Goal: Task Accomplishment & Management: Complete application form

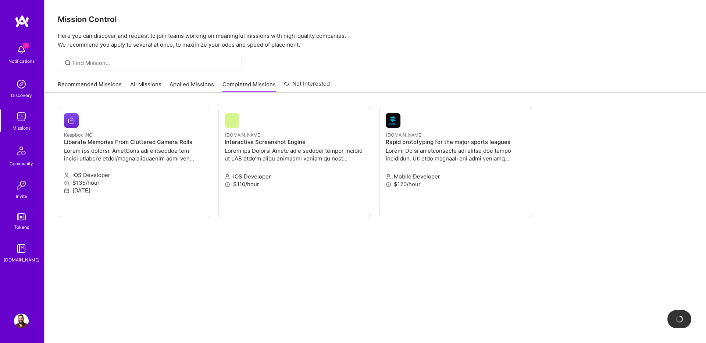
click at [93, 82] on link "Recommended Missions" at bounding box center [90, 87] width 64 height 12
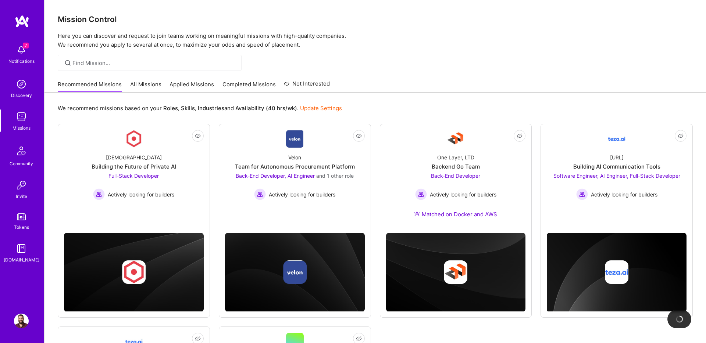
click at [324, 108] on link "Update Settings" at bounding box center [321, 108] width 42 height 7
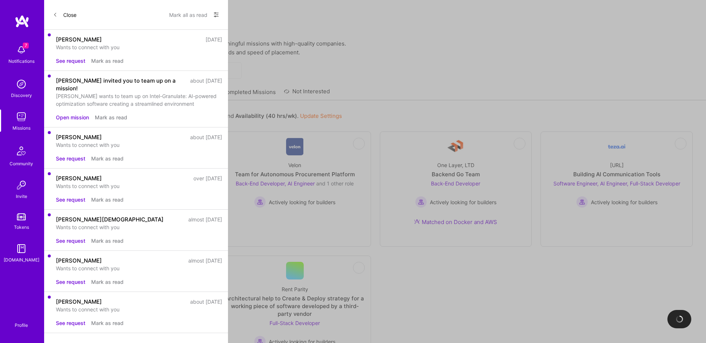
select select "IL"
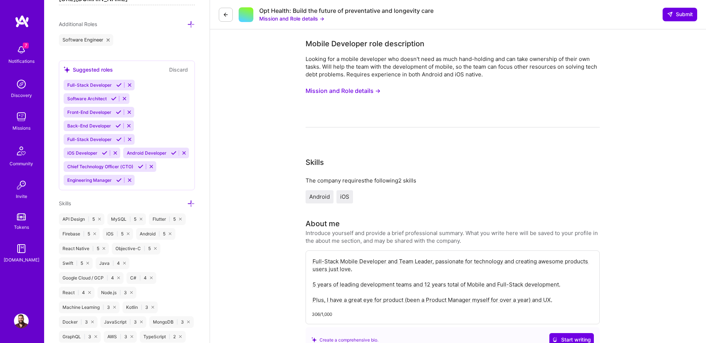
scroll to position [46, 0]
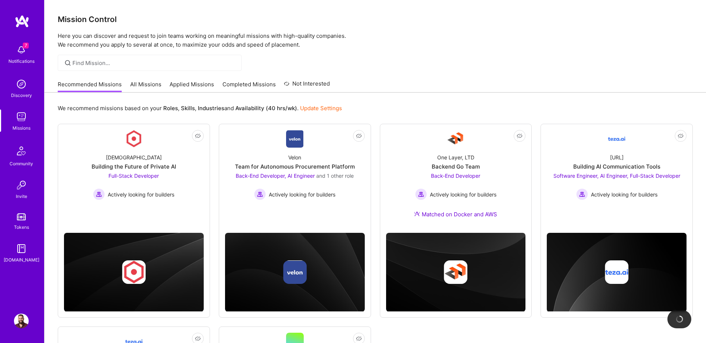
click at [87, 82] on link "Recommended Missions" at bounding box center [90, 87] width 64 height 12
click at [21, 120] on img at bounding box center [21, 117] width 15 height 15
click at [145, 86] on link "All Missions" at bounding box center [145, 87] width 31 height 12
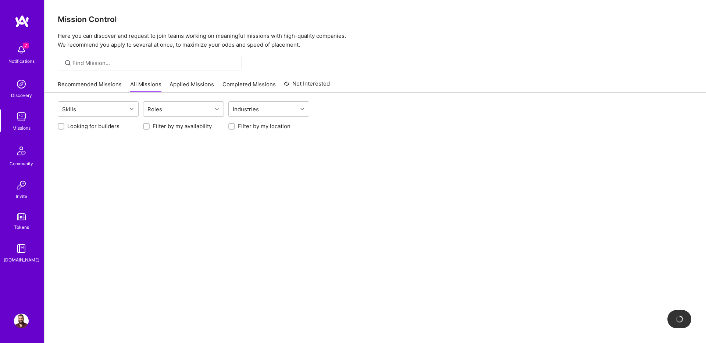
click at [101, 57] on div at bounding box center [150, 63] width 184 height 16
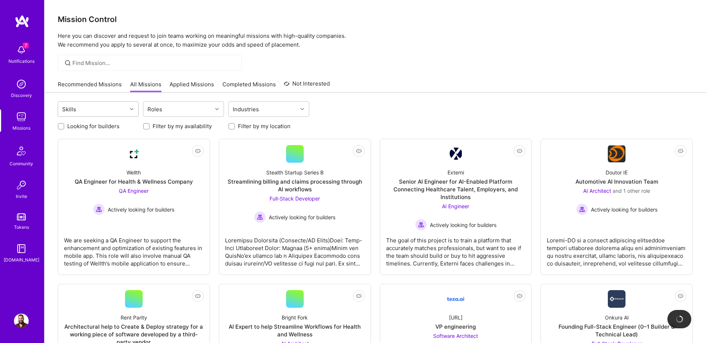
click at [109, 108] on div "Skills" at bounding box center [92, 109] width 69 height 15
click at [103, 108] on div "Skills" at bounding box center [92, 109] width 69 height 15
type input "reac"
click at [85, 143] on div "React Native" at bounding box center [98, 142] width 72 height 8
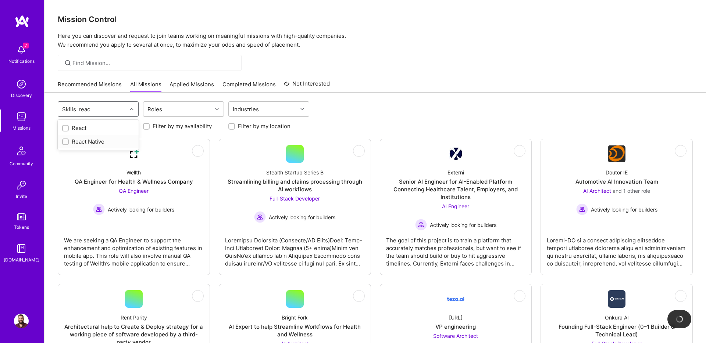
checkbox input "true"
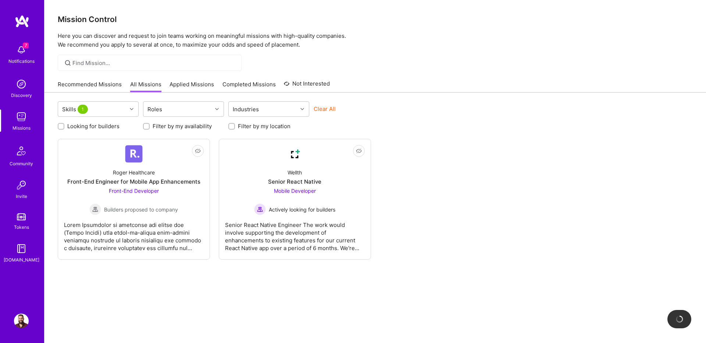
click at [425, 147] on div "Not Interested Roger Healthcare Front-End Engineer for Mobile App Enhancements …" at bounding box center [375, 199] width 635 height 121
click at [301, 176] on div "Wellth" at bounding box center [295, 173] width 14 height 8
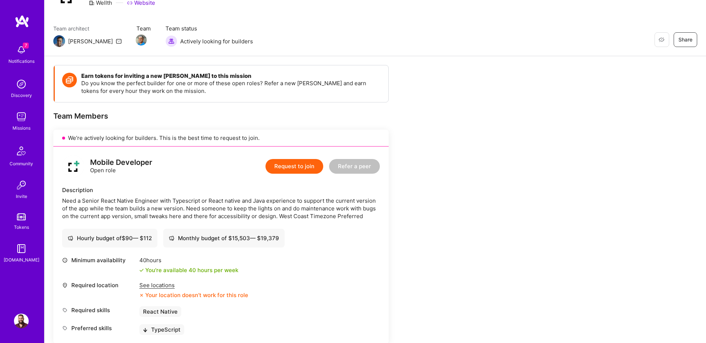
scroll to position [43, 0]
click at [283, 217] on div "Need a Senior React Native Engineer with Typescript or React native and Java ex…" at bounding box center [221, 208] width 318 height 23
drag, startPoint x: 283, startPoint y: 217, endPoint x: 305, endPoint y: 217, distance: 21.7
click at [289, 217] on div "Need a Senior React Native Engineer with Typescript or React native and Java ex…" at bounding box center [221, 208] width 318 height 23
drag, startPoint x: 315, startPoint y: 217, endPoint x: 324, endPoint y: 216, distance: 8.9
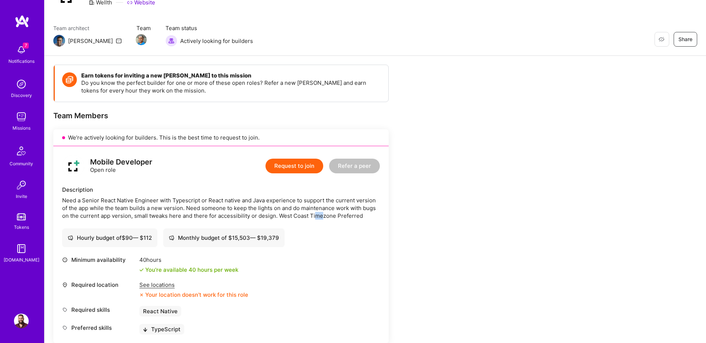
click at [324, 216] on div "Need a Senior React Native Engineer with Typescript or React native and Java ex…" at bounding box center [221, 208] width 318 height 23
drag, startPoint x: 324, startPoint y: 216, endPoint x: 284, endPoint y: 216, distance: 40.1
click at [284, 216] on div "Need a Senior React Native Engineer with Typescript or React native and Java ex…" at bounding box center [221, 208] width 318 height 23
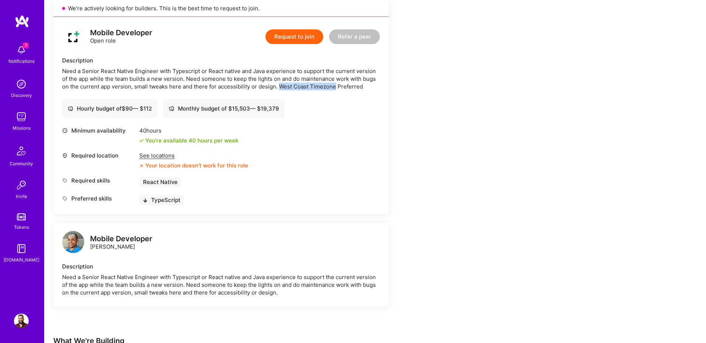
scroll to position [47, 0]
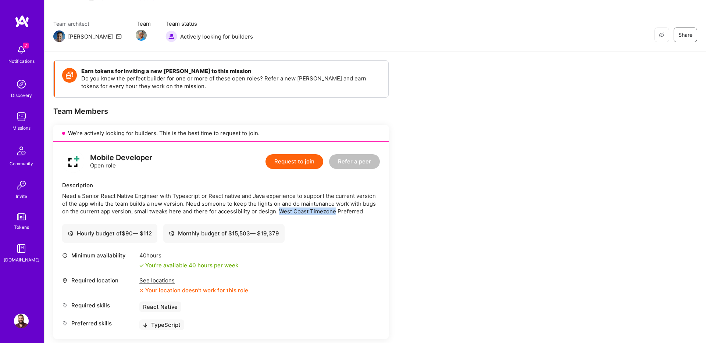
click at [292, 160] on button "Request to join" at bounding box center [294, 161] width 58 height 15
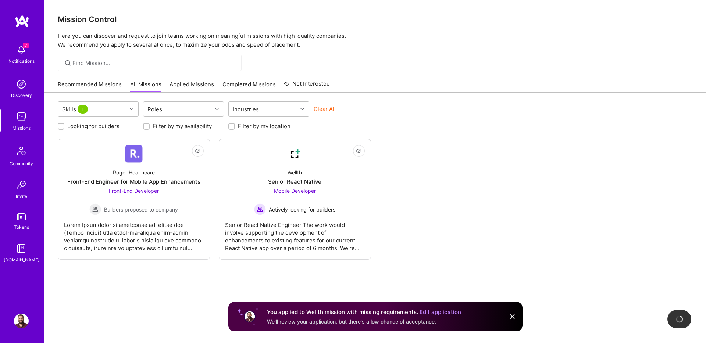
click at [435, 314] on link "Edit application" at bounding box center [441, 312] width 42 height 7
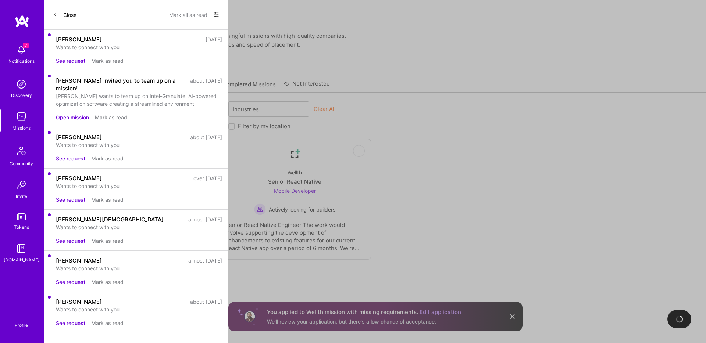
select select "IL"
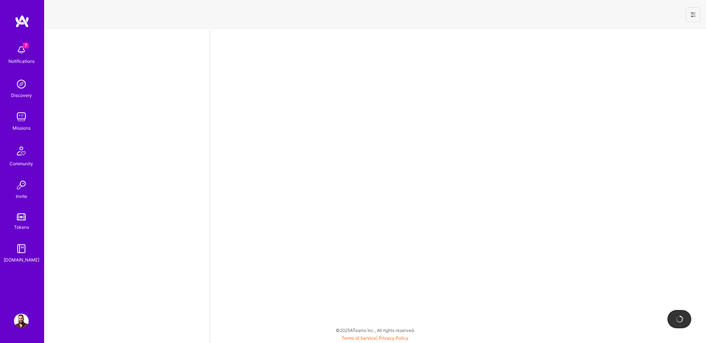
select select "IL"
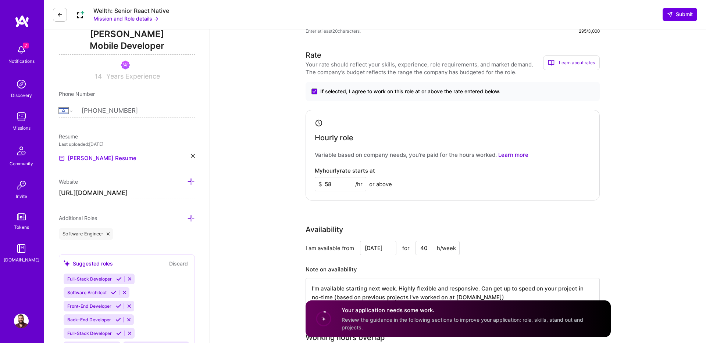
scroll to position [101, 0]
click at [339, 184] on input "58" at bounding box center [340, 183] width 51 height 14
type input "2"
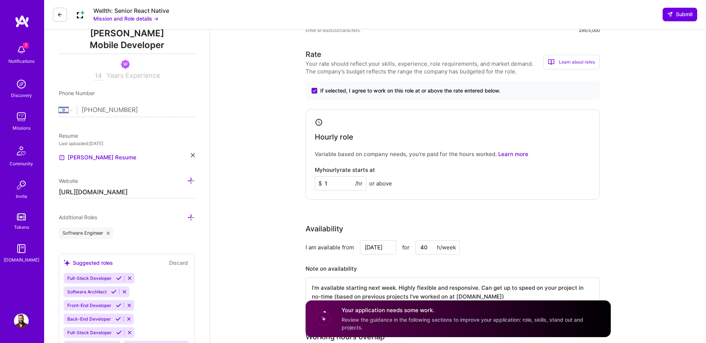
type input "1"
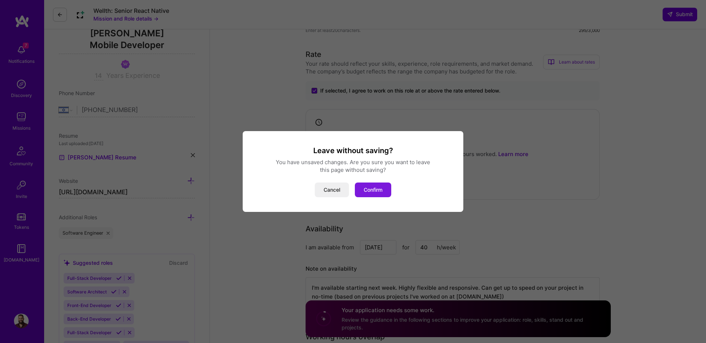
click at [367, 189] on button "Confirm" at bounding box center [373, 190] width 36 height 15
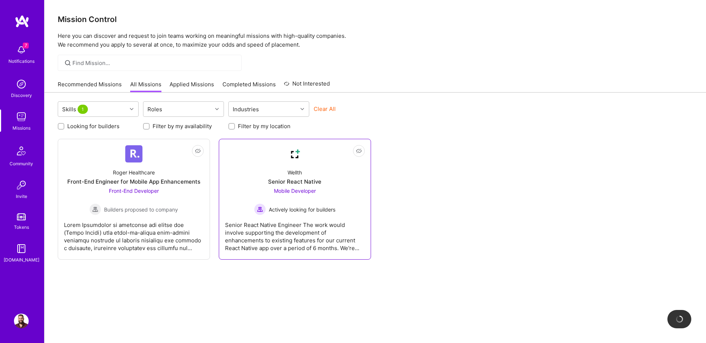
click at [295, 173] on div "Wellth" at bounding box center [295, 173] width 14 height 8
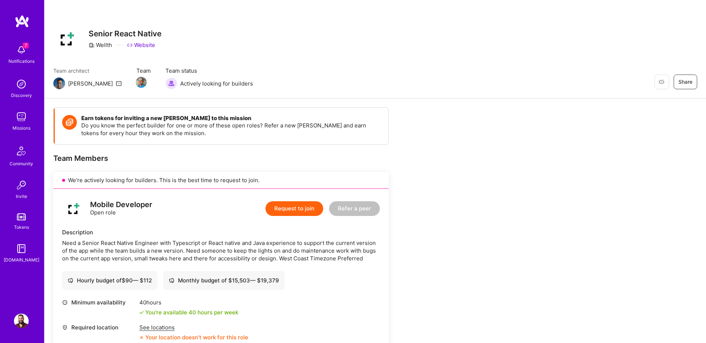
click at [21, 124] on img at bounding box center [21, 117] width 15 height 15
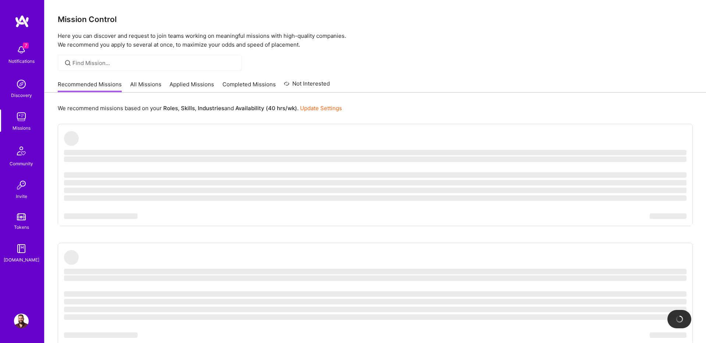
click at [192, 85] on link "Applied Missions" at bounding box center [192, 87] width 44 height 12
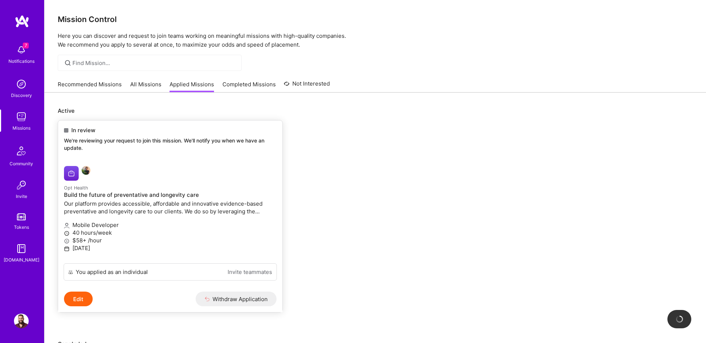
click at [78, 299] on button "Edit" at bounding box center [78, 299] width 29 height 15
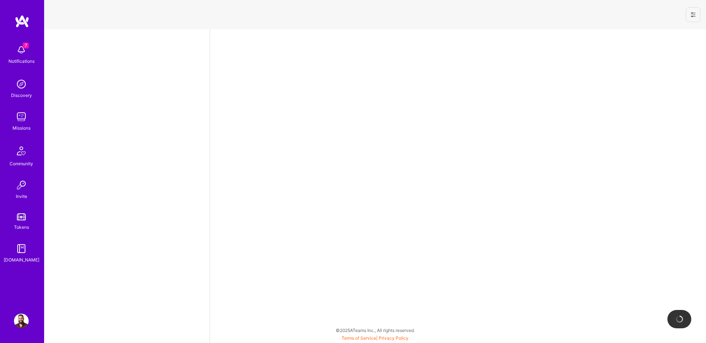
select select "IL"
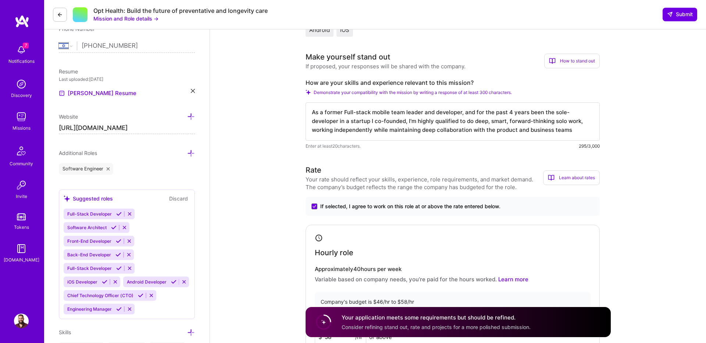
scroll to position [166, 0]
click at [371, 109] on textarea "As a former Full-stack mobile team leader and developer, and for the past 4 yea…" at bounding box center [453, 121] width 294 height 38
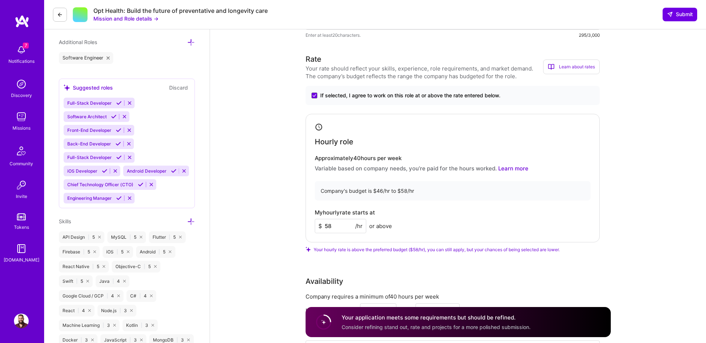
scroll to position [0, 0]
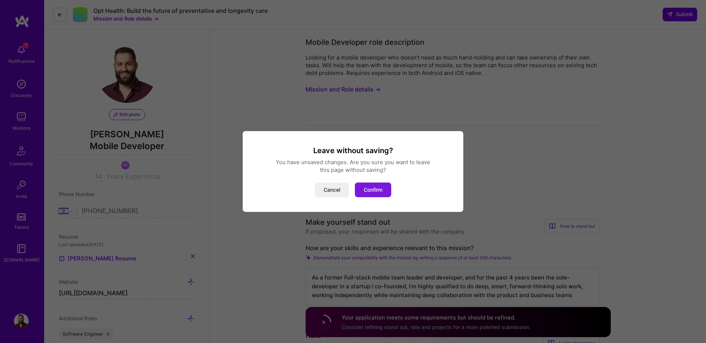
click at [367, 190] on button "Confirm" at bounding box center [373, 190] width 36 height 15
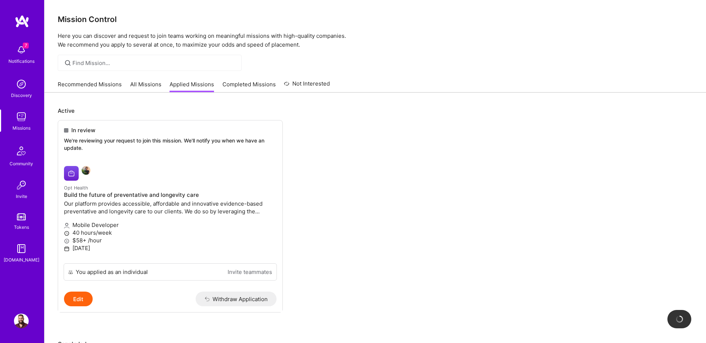
click at [198, 82] on link "Applied Missions" at bounding box center [192, 87] width 44 height 12
click at [76, 86] on link "Recommended Missions" at bounding box center [90, 87] width 64 height 12
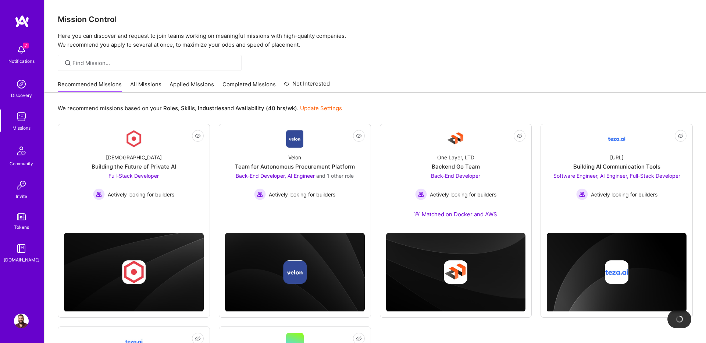
click at [189, 84] on link "Applied Missions" at bounding box center [192, 87] width 44 height 12
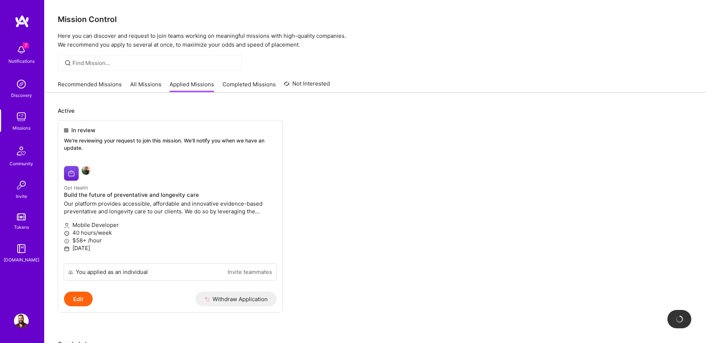
click at [145, 90] on link "All Missions" at bounding box center [145, 87] width 31 height 12
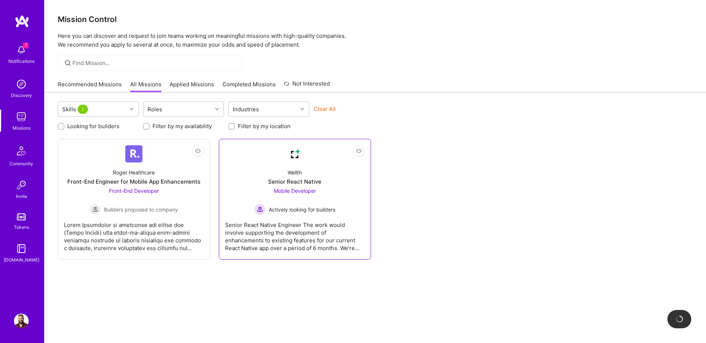
click at [278, 180] on div "Senior React Native" at bounding box center [294, 182] width 53 height 8
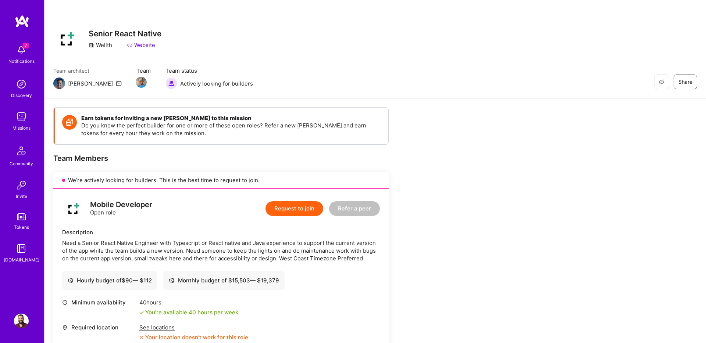
click at [292, 214] on button "Request to join" at bounding box center [294, 208] width 58 height 15
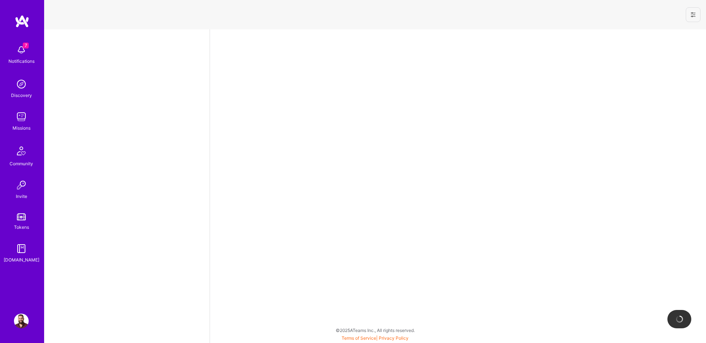
select select "IL"
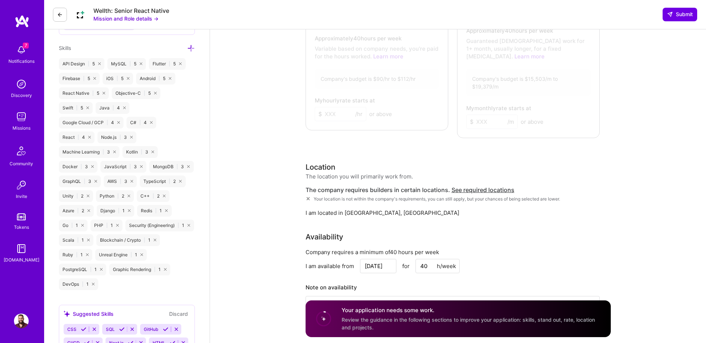
scroll to position [450, 0]
click at [140, 181] on div "TypeScript | 2" at bounding box center [163, 182] width 46 height 12
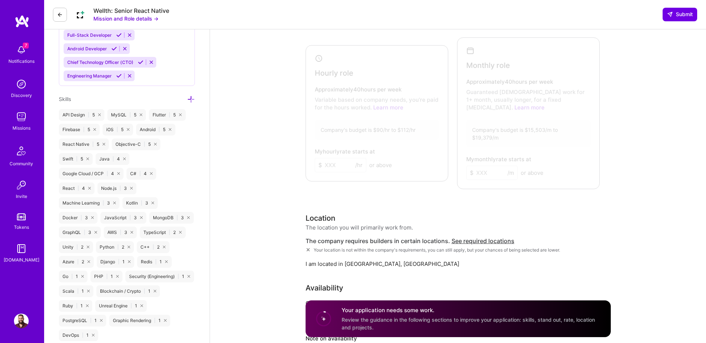
scroll to position [397, 0]
click at [191, 104] on icon at bounding box center [191, 101] width 8 height 8
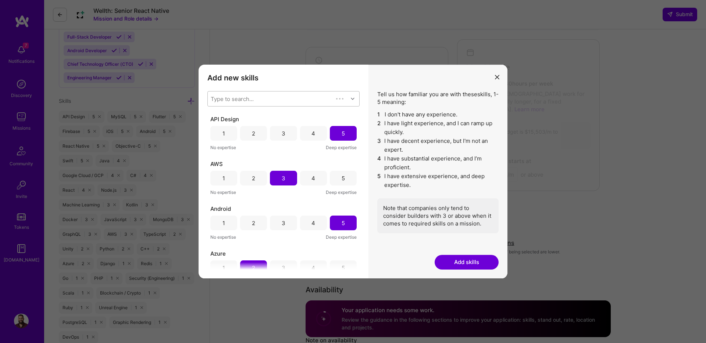
click at [240, 98] on div "Type to search..." at bounding box center [232, 99] width 43 height 8
type input "type"
click at [240, 132] on div "TypeScript" at bounding box center [283, 132] width 143 height 8
checkbox input "false"
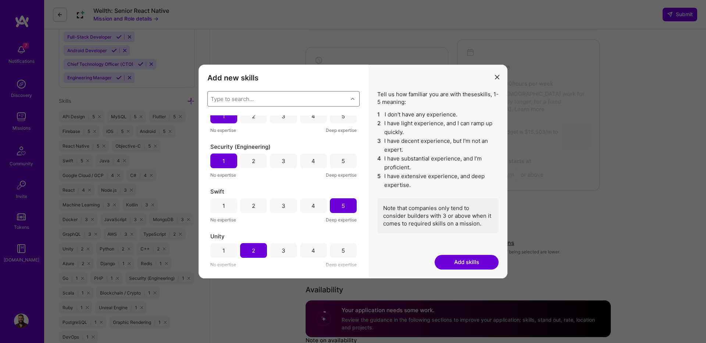
scroll to position [1413, 0]
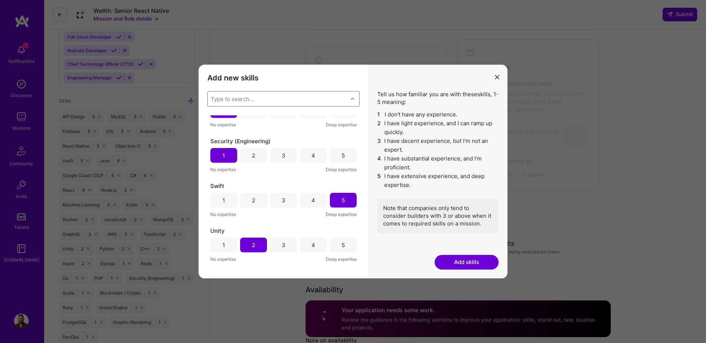
click at [239, 99] on div "Type to search..." at bounding box center [232, 99] width 43 height 8
type input "type"
click at [233, 146] on div "TypeScript" at bounding box center [283, 145] width 143 height 8
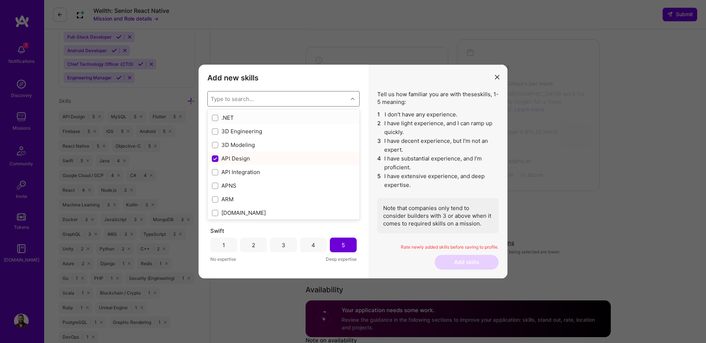
scroll to position [1458, 0]
click at [264, 88] on div "Add new skills Tell us how familiar you are with given skills, using between 1 …" at bounding box center [284, 172] width 170 height 214
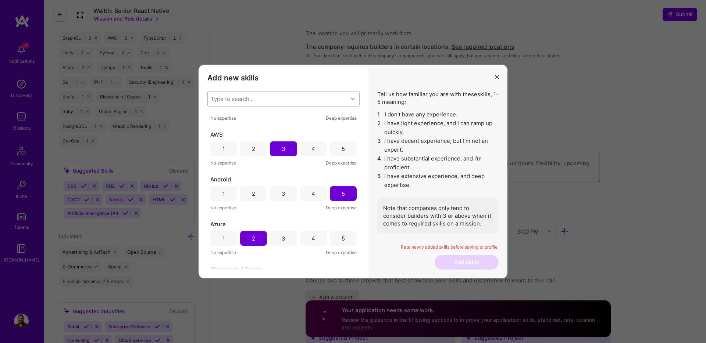
scroll to position [0, 0]
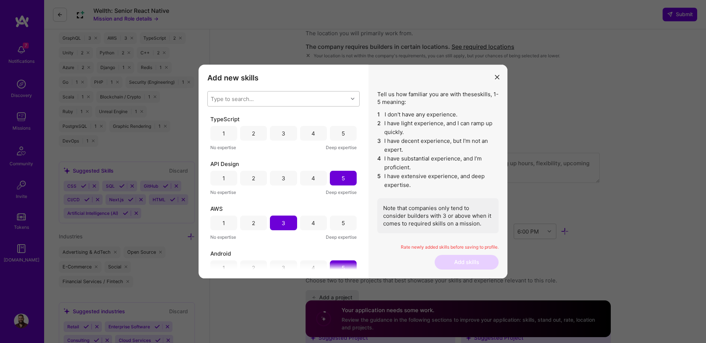
click at [284, 134] on div "3" at bounding box center [283, 133] width 27 height 15
click at [314, 133] on div "4" at bounding box center [313, 133] width 27 height 15
click at [470, 258] on button "Add skills" at bounding box center [467, 262] width 64 height 15
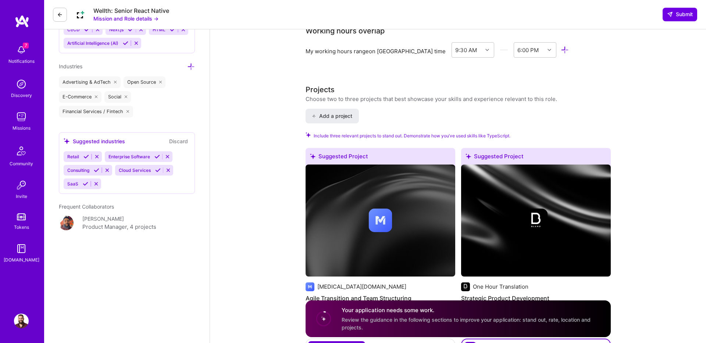
scroll to position [768, 0]
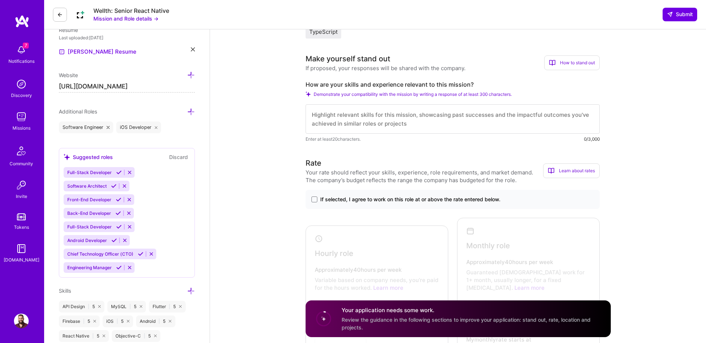
scroll to position [207, 0]
click at [333, 197] on span "If selected, I agree to work on this role at or above the rate entered below." at bounding box center [410, 199] width 180 height 7
click at [0, 0] on input "If selected, I agree to work on this role at or above the rate entered below." at bounding box center [0, 0] width 0 height 0
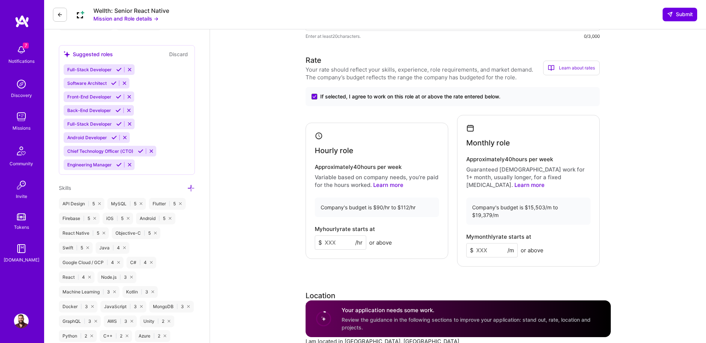
scroll to position [311, 0]
click at [336, 235] on input at bounding box center [340, 242] width 51 height 14
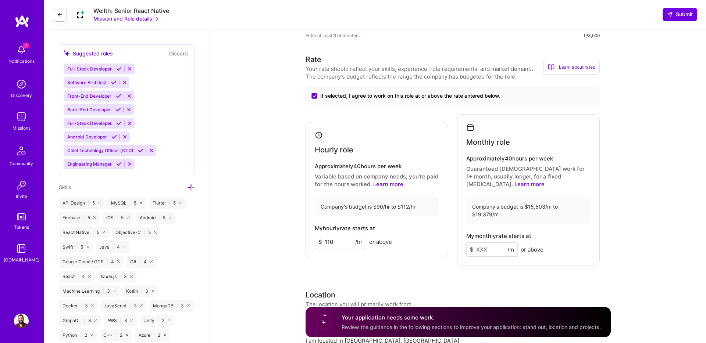
type input "110"
click at [484, 243] on input at bounding box center [491, 250] width 51 height 14
type input "19000"
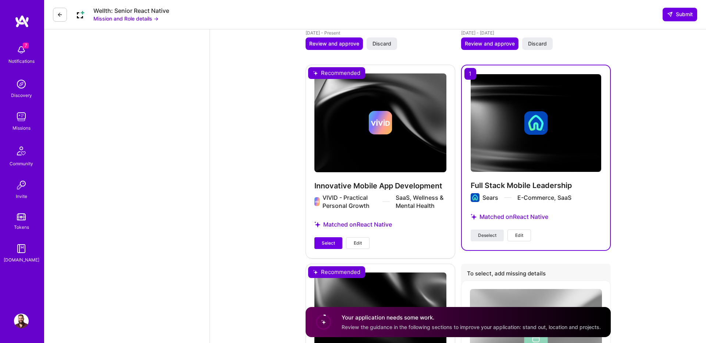
scroll to position [1037, 0]
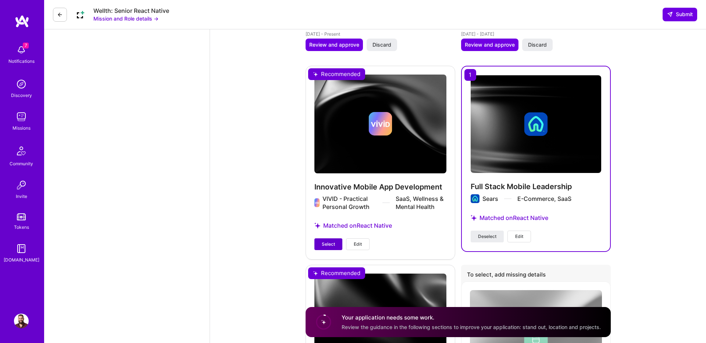
click at [327, 239] on button "Select" at bounding box center [328, 245] width 28 height 12
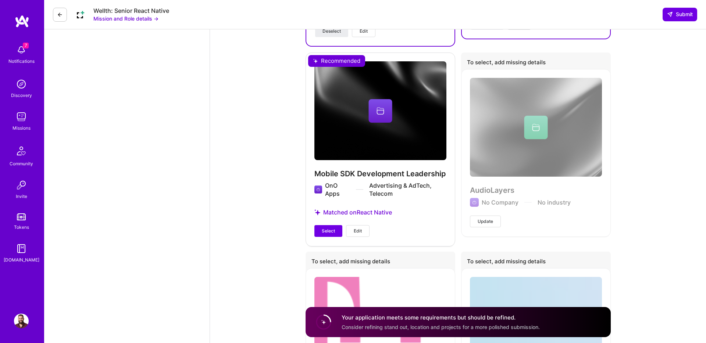
scroll to position [1252, 0]
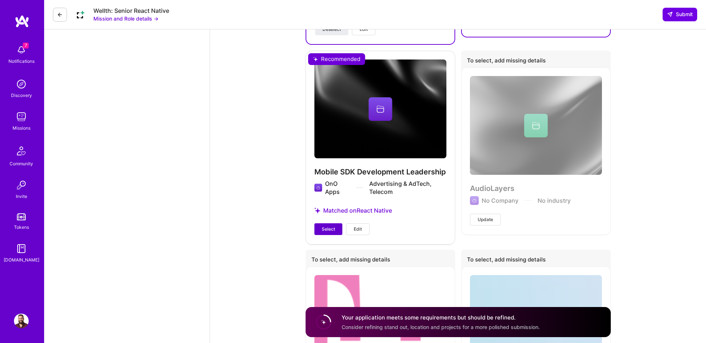
click at [331, 226] on span "Select" at bounding box center [328, 229] width 13 height 7
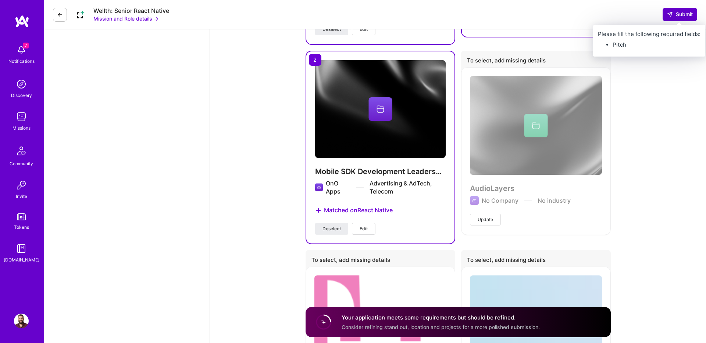
click at [677, 14] on span "Submit" at bounding box center [680, 14] width 26 height 7
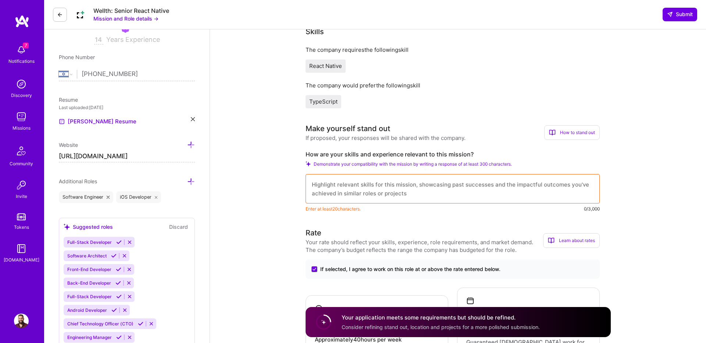
scroll to position [0, 0]
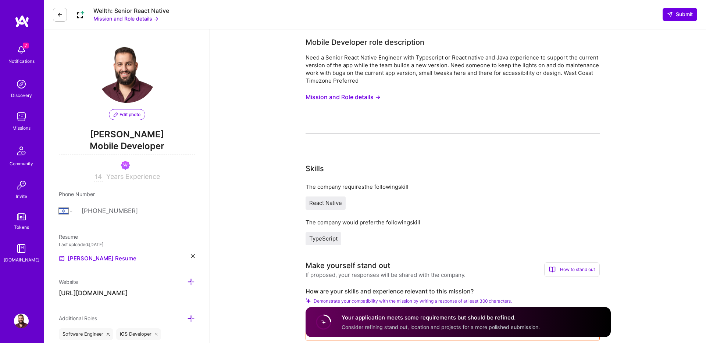
click at [377, 320] on h4 "Your application meets some requirements but should be refined." at bounding box center [441, 318] width 198 height 8
click at [325, 322] on circle at bounding box center [324, 322] width 14 height 14
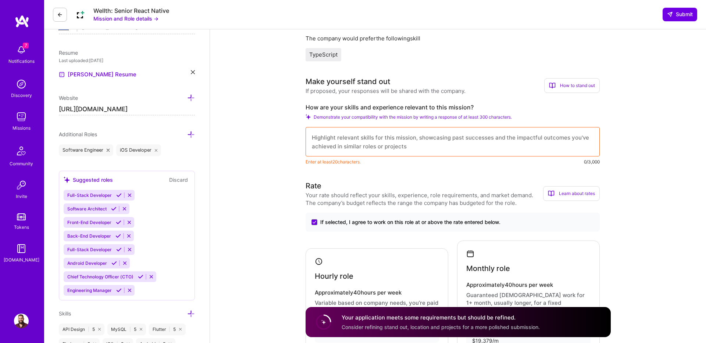
scroll to position [193, 0]
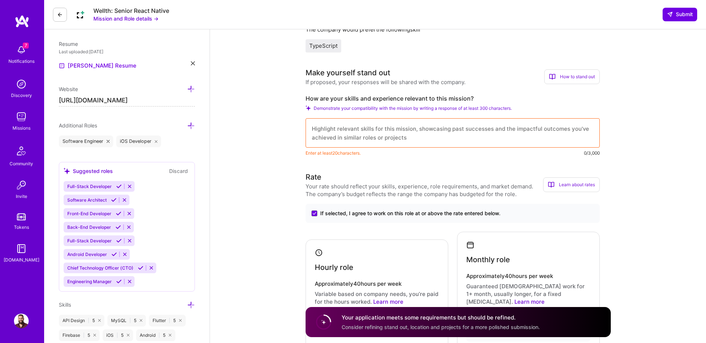
click at [344, 135] on textarea at bounding box center [453, 132] width 294 height 29
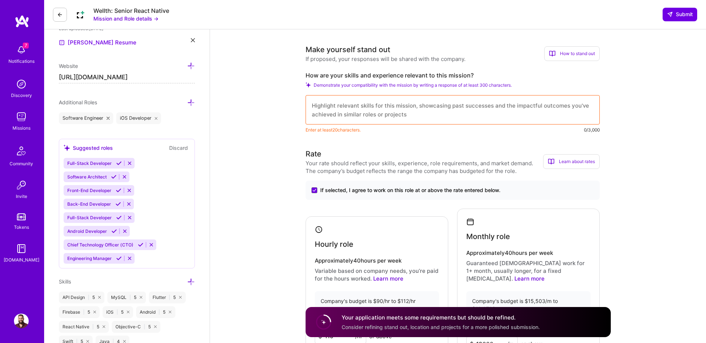
scroll to position [216, 0]
click at [341, 111] on textarea at bounding box center [453, 110] width 294 height 29
paste textarea "As a former Full-stack mobile team leader and developer, and for the past 4 yea…"
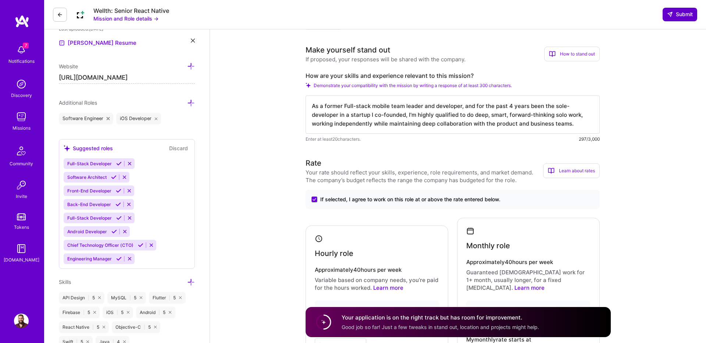
type textarea "As a former Full-stack mobile team leader and developer, and for the past 4 yea…"
click at [677, 14] on span "Submit" at bounding box center [680, 14] width 26 height 7
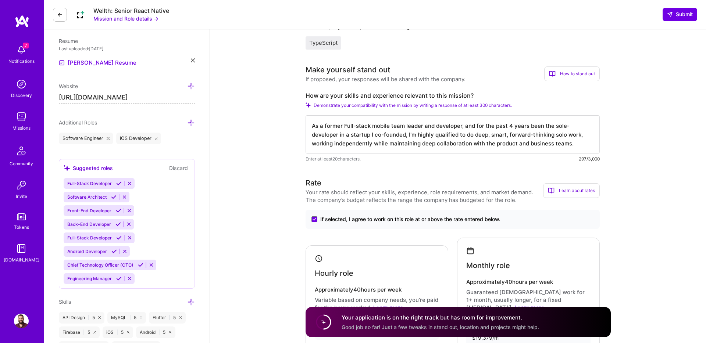
scroll to position [195, 0]
click at [685, 16] on span "Submit" at bounding box center [680, 14] width 26 height 7
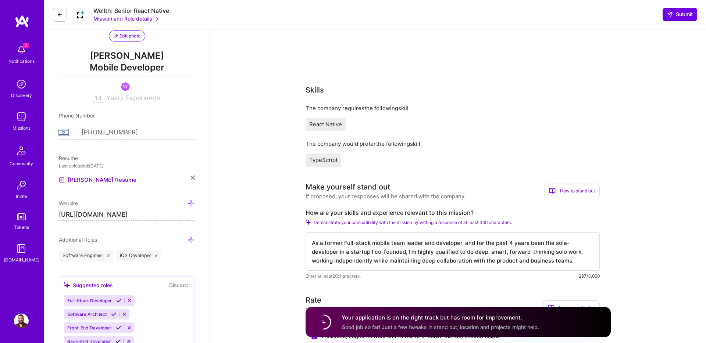
scroll to position [0, 0]
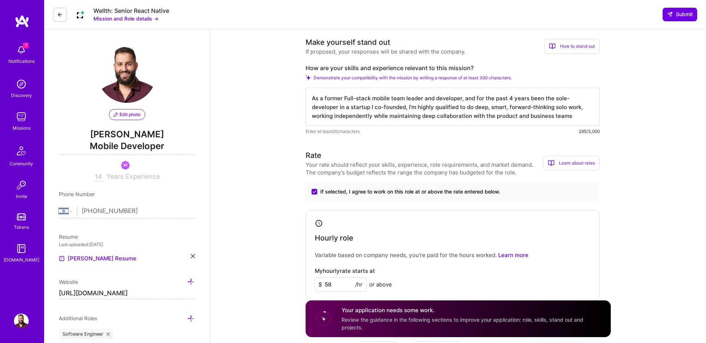
select select "IL"
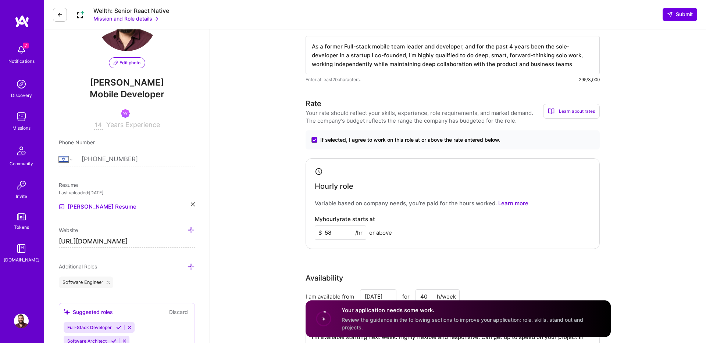
scroll to position [58, 0]
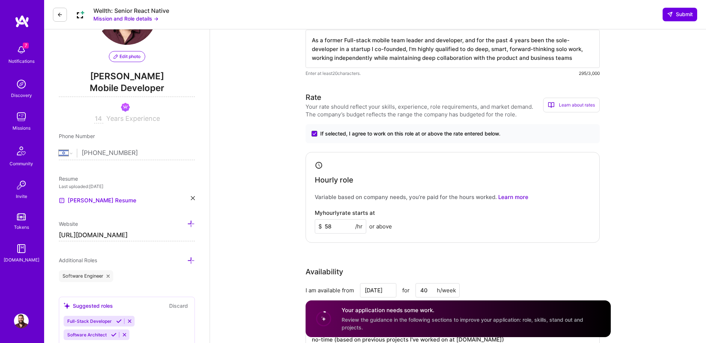
click at [334, 228] on input "58" at bounding box center [340, 227] width 51 height 14
click at [329, 225] on input "120" at bounding box center [340, 227] width 51 height 14
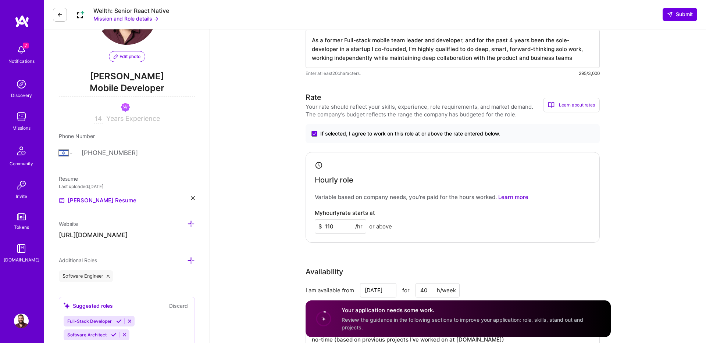
type input "110"
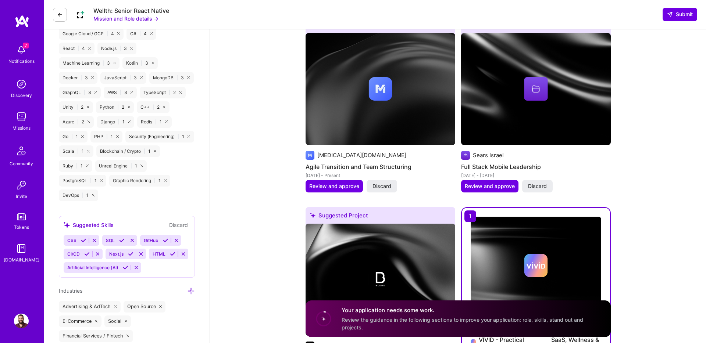
scroll to position [537, 0]
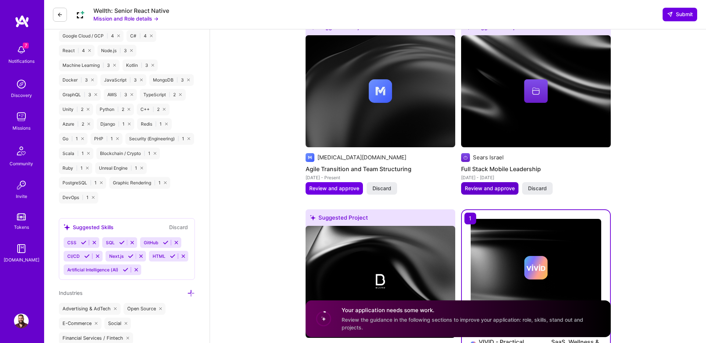
click at [489, 188] on span "Review and approve" at bounding box center [490, 188] width 50 height 7
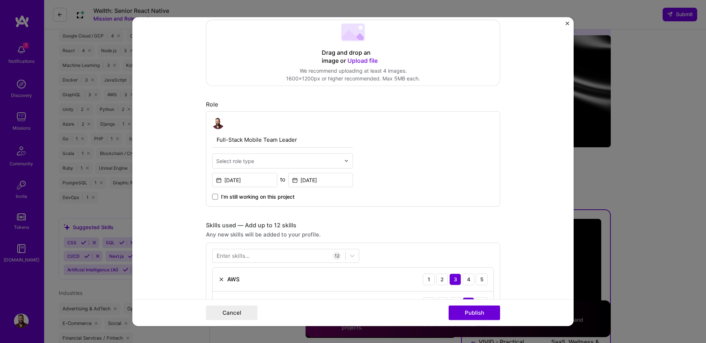
scroll to position [167, 0]
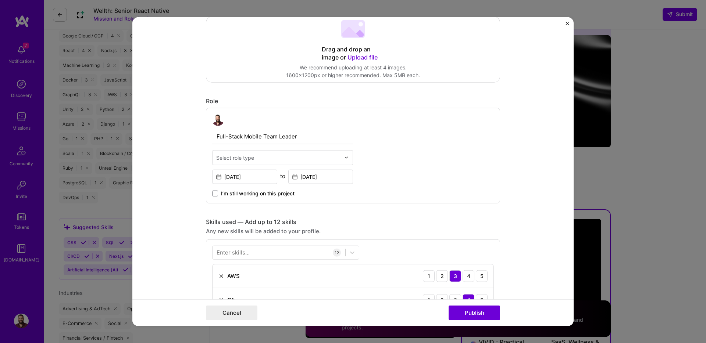
click at [256, 160] on input "text" at bounding box center [278, 158] width 124 height 8
type input "t"
type input "r"
type input "mobil"
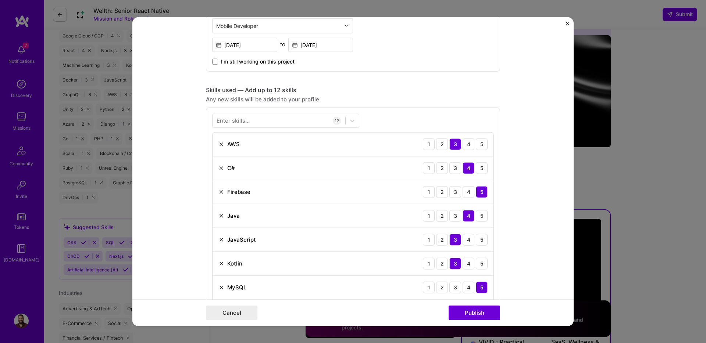
scroll to position [302, 0]
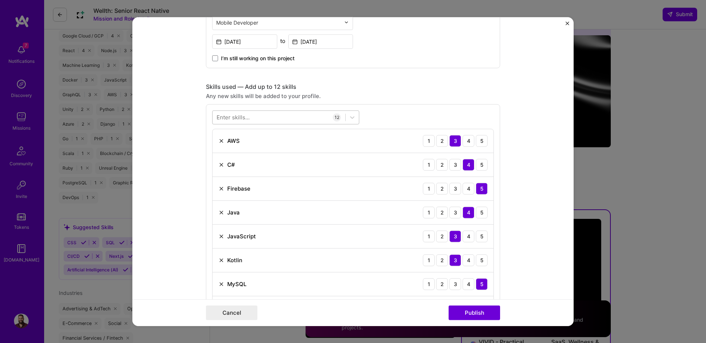
click at [267, 116] on div at bounding box center [279, 117] width 133 height 12
click at [145, 171] on form "Editing suggested project This project is suggested based on your LinkedIn, res…" at bounding box center [352, 171] width 441 height 309
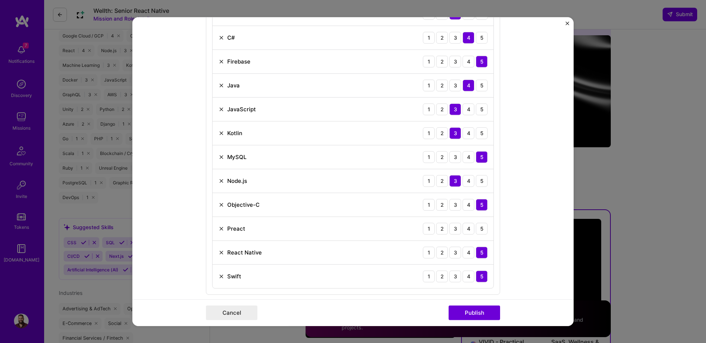
scroll to position [465, 0]
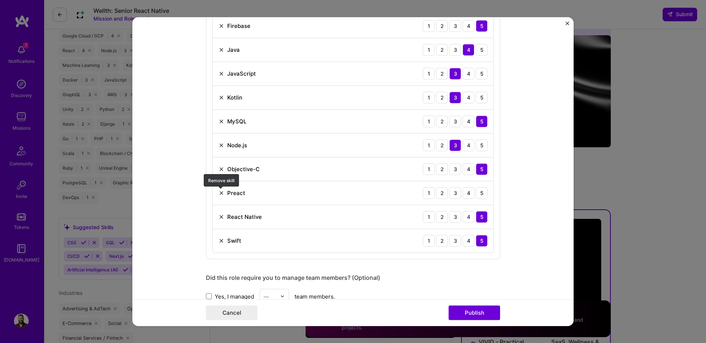
click at [222, 194] on img at bounding box center [221, 193] width 6 height 6
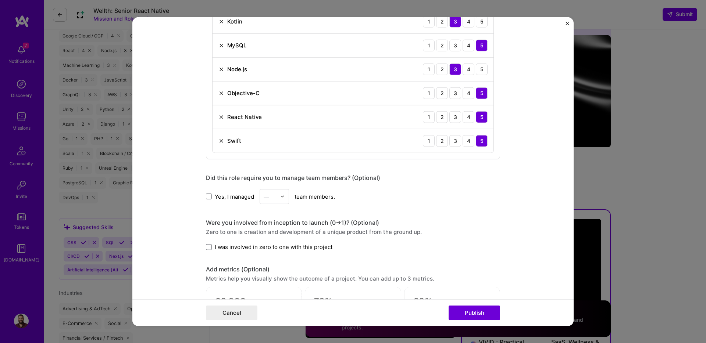
scroll to position [551, 0]
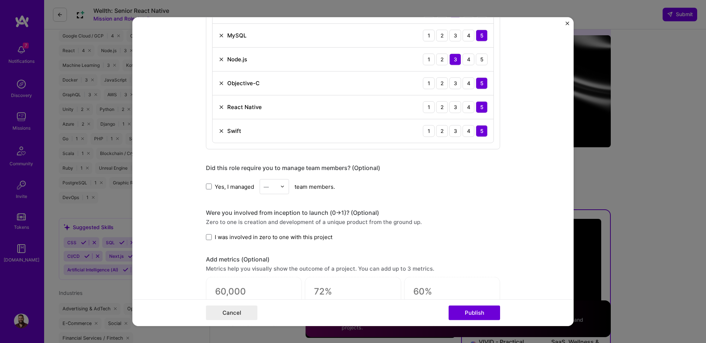
click at [282, 187] on img at bounding box center [282, 187] width 4 height 4
click at [275, 256] on div "5" at bounding box center [274, 261] width 25 height 14
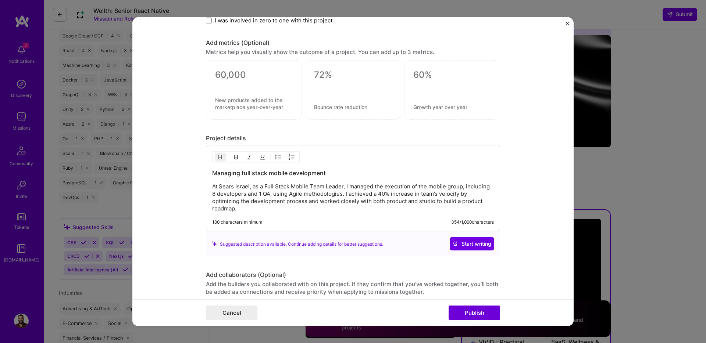
scroll to position [767, 0]
click at [257, 174] on h3 "Managing full stack mobile development" at bounding box center [353, 174] width 282 height 8
click at [260, 207] on p "At Sears Israel, as a Full Stack Mobile Team Leader, I managed the execution of…" at bounding box center [353, 197] width 282 height 29
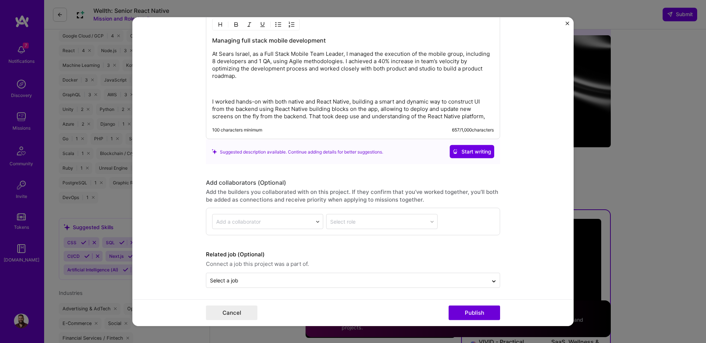
scroll to position [903, 0]
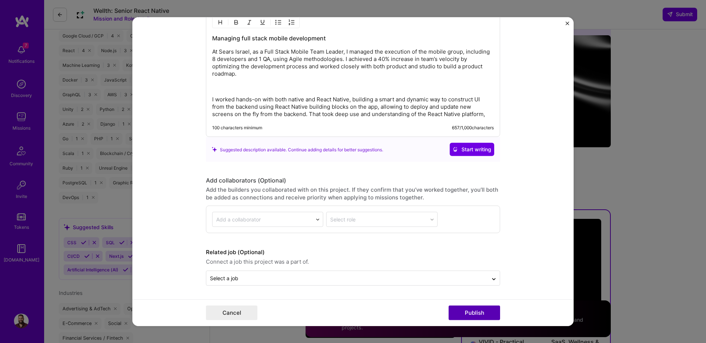
click at [474, 318] on button "Publish" at bounding box center [474, 313] width 51 height 15
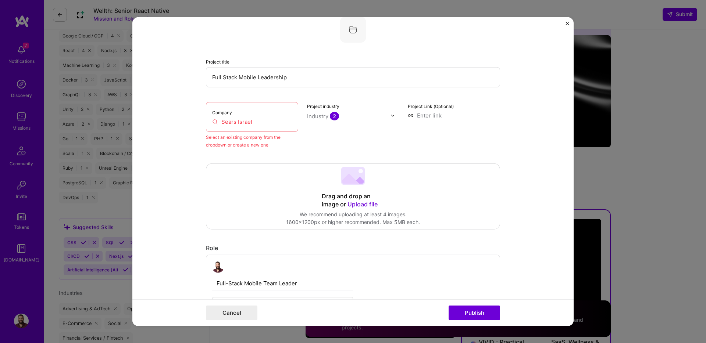
scroll to position [48, 0]
click at [242, 122] on input "Sears Israel" at bounding box center [252, 123] width 80 height 8
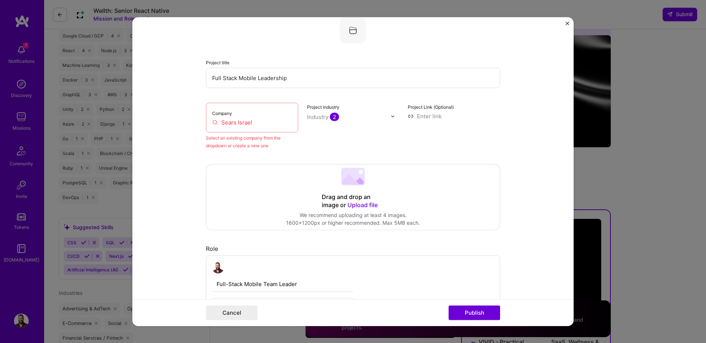
click at [261, 122] on input "Sears Israel" at bounding box center [252, 123] width 80 height 8
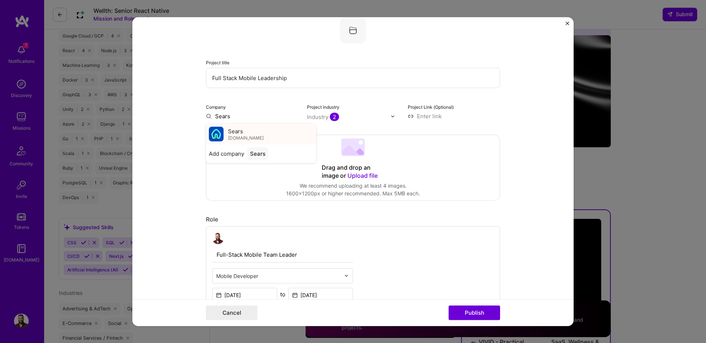
type input "Sears"
click at [245, 133] on div "Sears sears.com" at bounding box center [246, 134] width 36 height 14
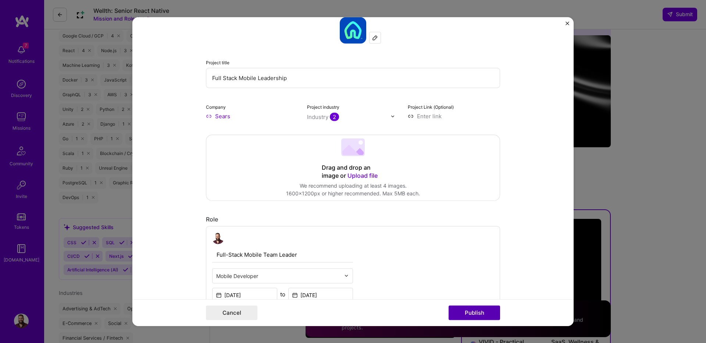
click at [471, 315] on button "Publish" at bounding box center [474, 313] width 51 height 15
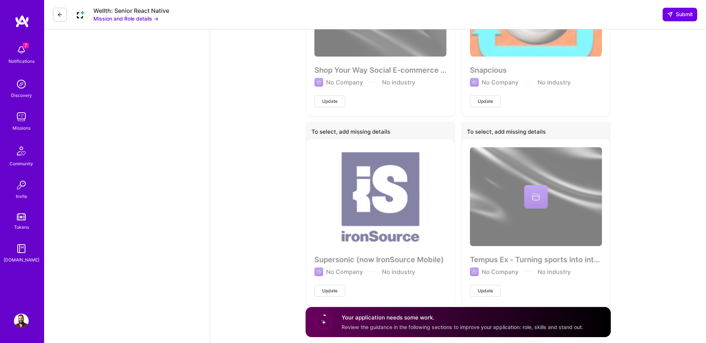
scroll to position [1579, 0]
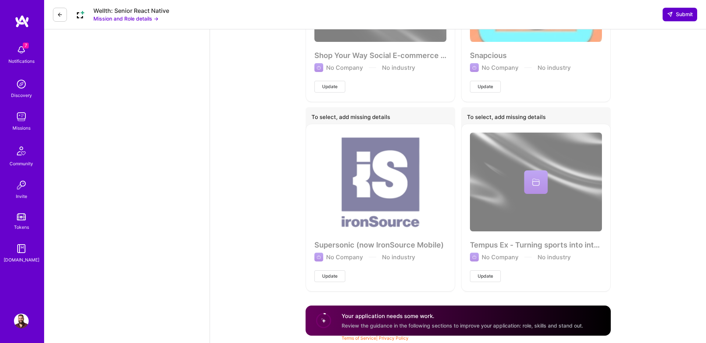
click at [684, 10] on button "Submit" at bounding box center [680, 14] width 35 height 13
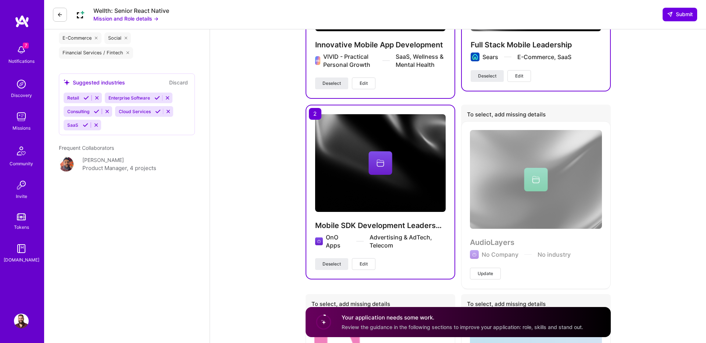
scroll to position [824, 0]
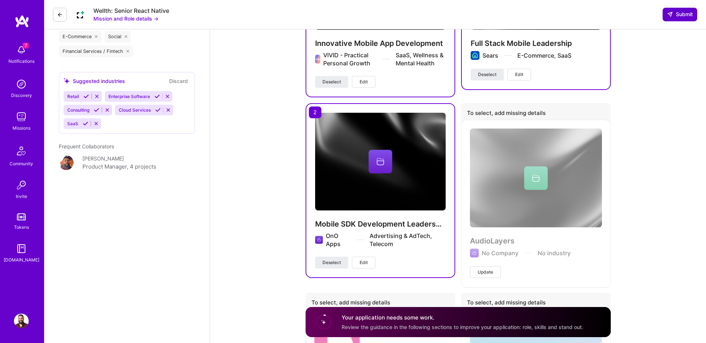
click at [681, 12] on span "Submit" at bounding box center [680, 14] width 26 height 7
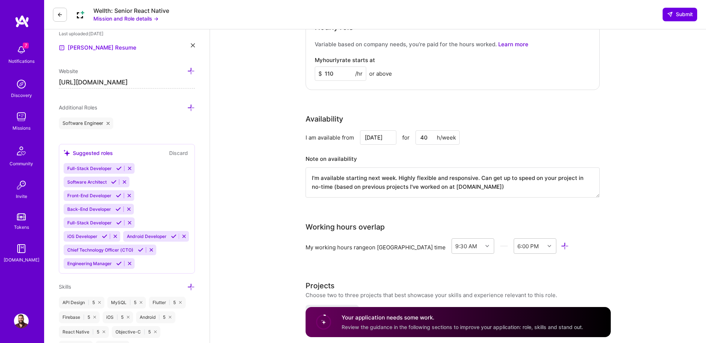
scroll to position [0, 0]
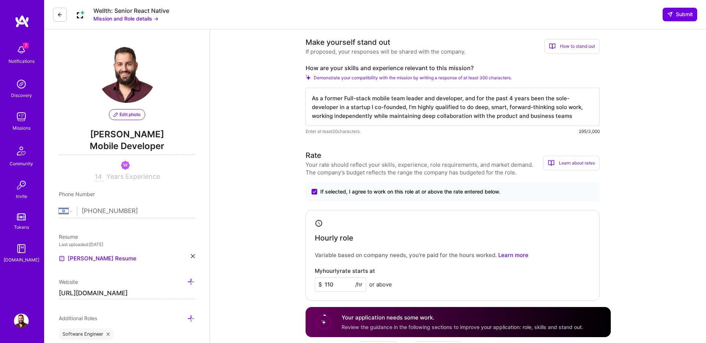
click at [556, 115] on textarea "As a former Full-stack mobile team leader and developer, and for the past 4 yea…" at bounding box center [453, 107] width 294 height 38
click at [678, 14] on span "Submit" at bounding box center [680, 14] width 26 height 7
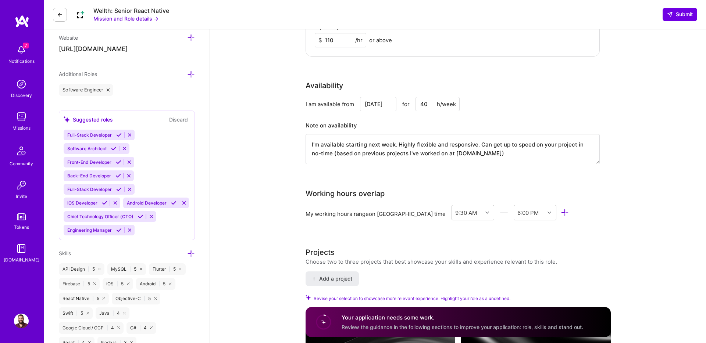
scroll to position [246, 0]
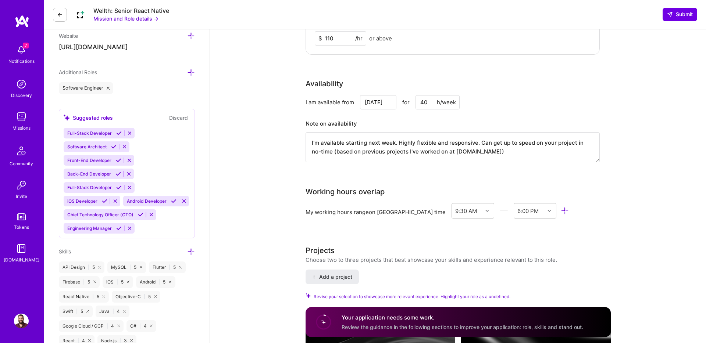
click at [105, 202] on icon at bounding box center [105, 202] width 6 height 6
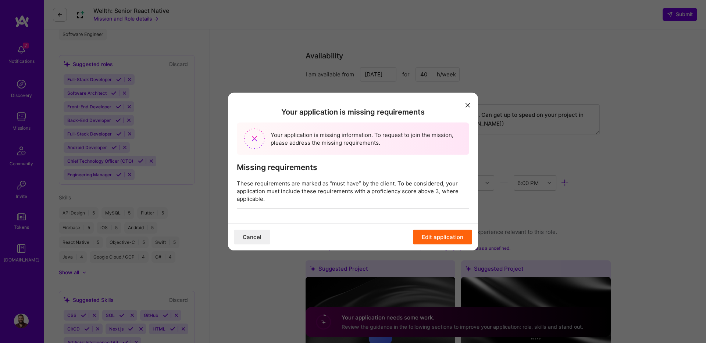
scroll to position [277, 0]
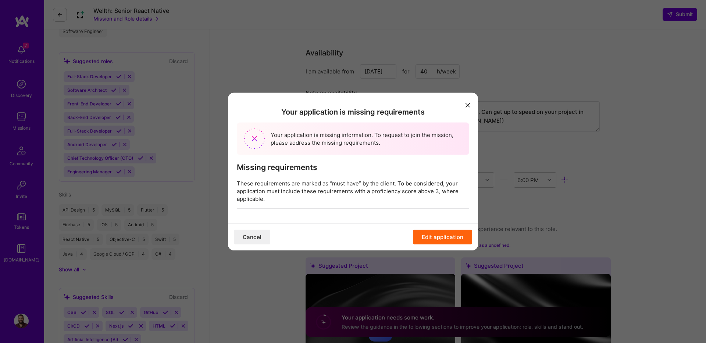
click at [444, 235] on button "Edit application" at bounding box center [442, 237] width 59 height 15
click at [449, 238] on button "Edit application" at bounding box center [442, 237] width 59 height 15
click at [466, 105] on icon "modal" at bounding box center [468, 105] width 4 height 4
click at [468, 102] on button "modal" at bounding box center [467, 105] width 9 height 12
click at [254, 239] on button "Cancel" at bounding box center [252, 237] width 36 height 15
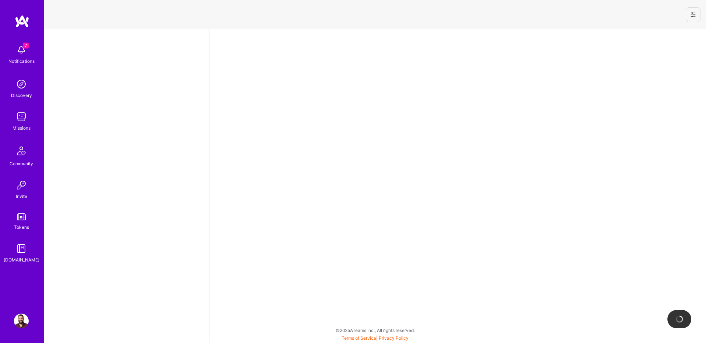
select select "IL"
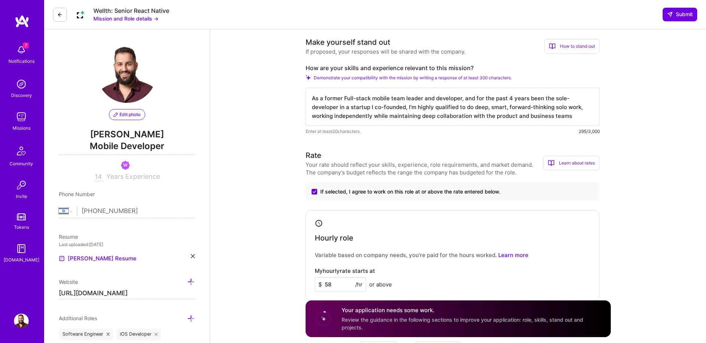
click at [335, 282] on input "58" at bounding box center [340, 285] width 51 height 14
type input "110"
click at [678, 13] on span "Submit" at bounding box center [680, 14] width 26 height 7
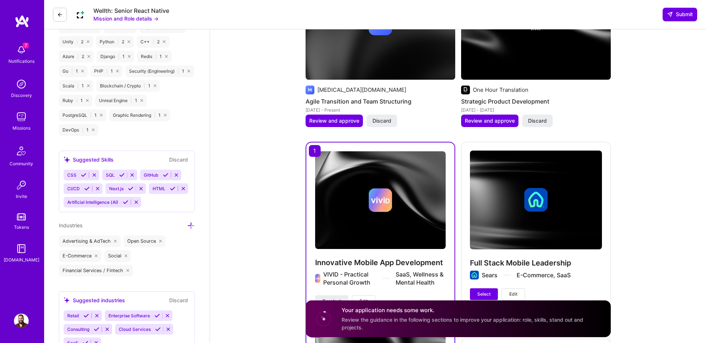
scroll to position [624, 0]
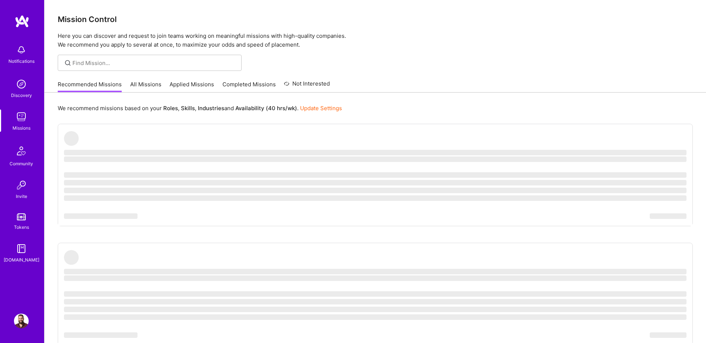
click at [176, 83] on link "Applied Missions" at bounding box center [192, 87] width 44 height 12
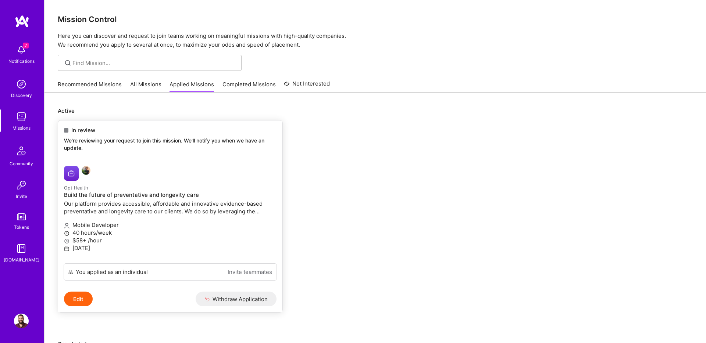
click at [116, 140] on p "We're reviewing your request to join this mission. We'll notify you when we hav…" at bounding box center [170, 144] width 213 height 14
click at [75, 294] on button "Edit" at bounding box center [78, 299] width 29 height 15
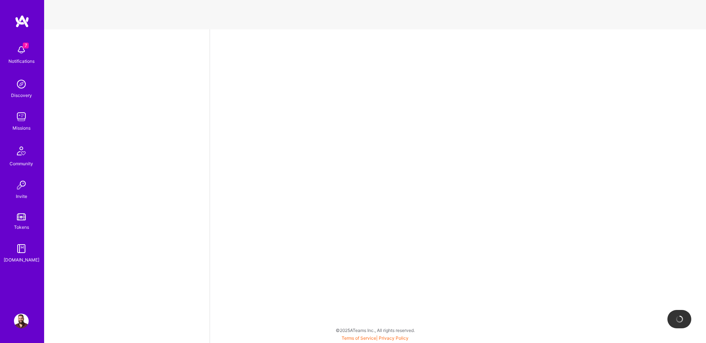
select select "IL"
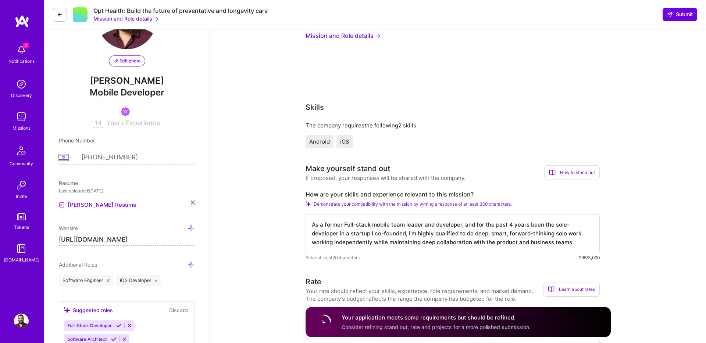
scroll to position [69, 0]
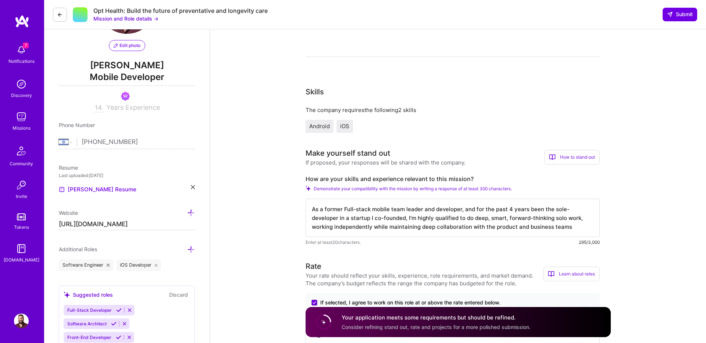
click at [352, 209] on textarea "As a former Full-stack mobile team leader and developer, and for the past 4 yea…" at bounding box center [453, 218] width 294 height 38
click at [58, 16] on icon at bounding box center [60, 15] width 6 height 6
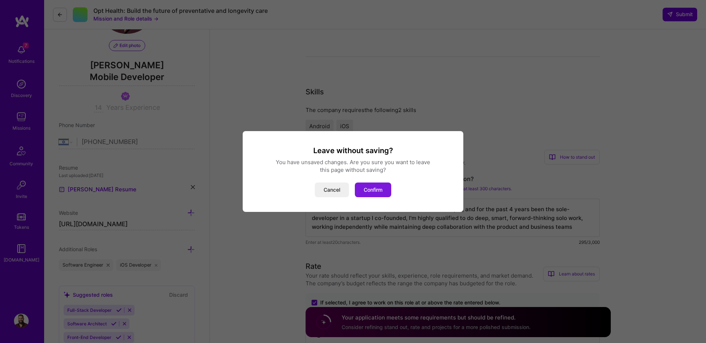
click at [378, 188] on button "Confirm" at bounding box center [373, 190] width 36 height 15
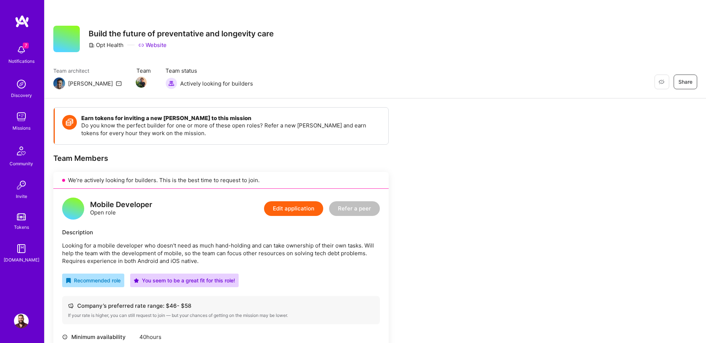
click at [23, 117] on img at bounding box center [21, 117] width 15 height 15
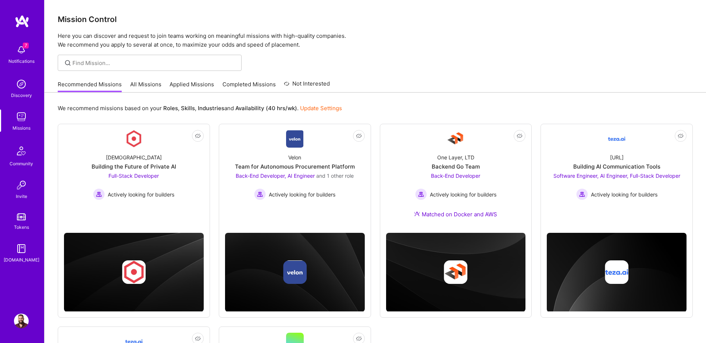
click at [143, 83] on link "All Missions" at bounding box center [145, 87] width 31 height 12
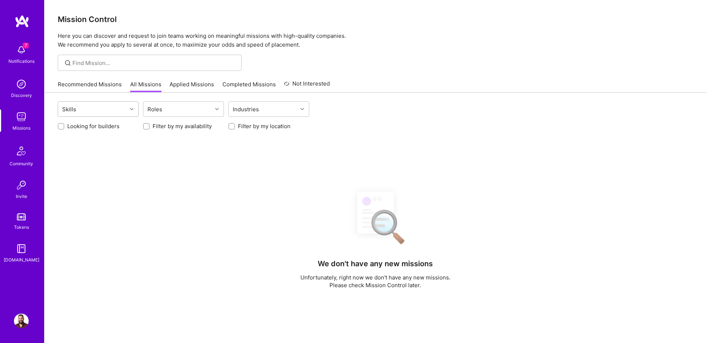
click at [101, 110] on div "Skills" at bounding box center [92, 109] width 69 height 15
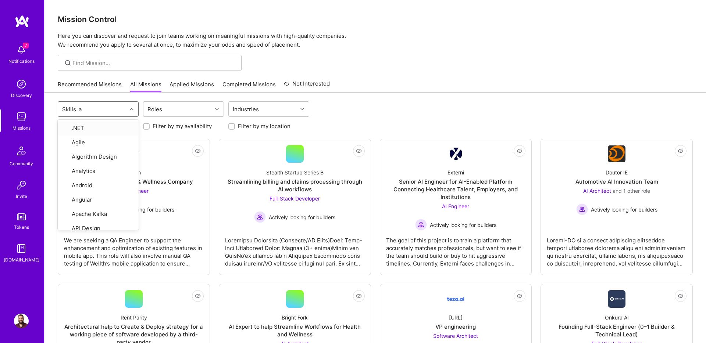
type input "ai"
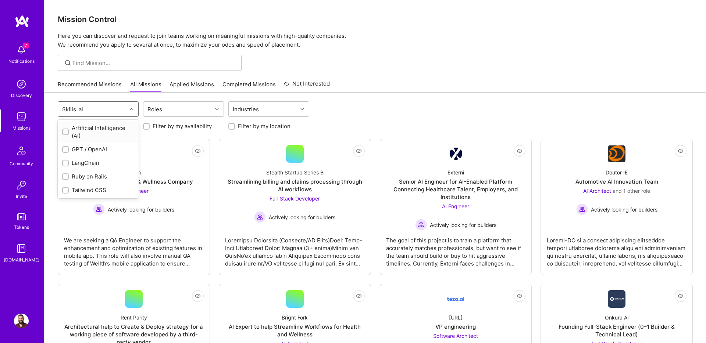
click at [80, 128] on div "Artificial Intelligence (AI)" at bounding box center [98, 131] width 72 height 15
checkbox input "true"
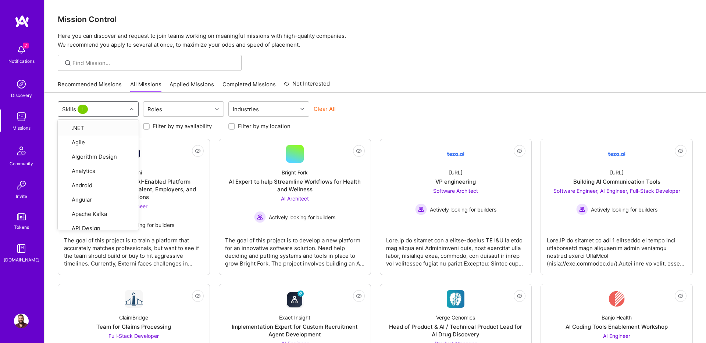
click at [381, 77] on div "Recommended Missions All Missions Applied Missions Completed Missions Not Inter…" at bounding box center [375, 84] width 635 height 16
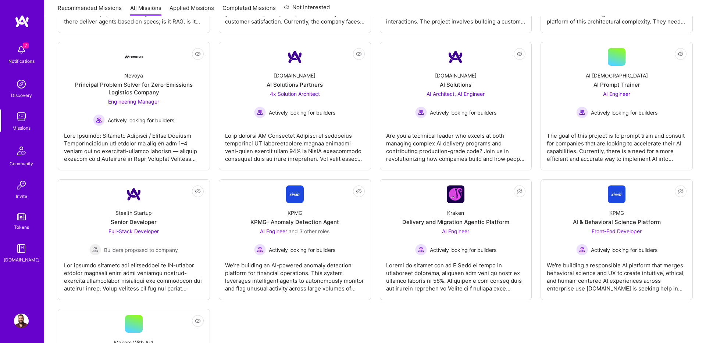
scroll to position [521, 0]
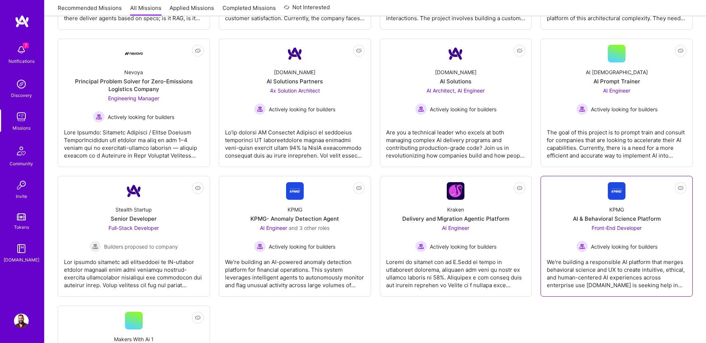
click at [582, 273] on div "We're building a responsible AI platform that merges behavioral science and UX …" at bounding box center [617, 271] width 140 height 37
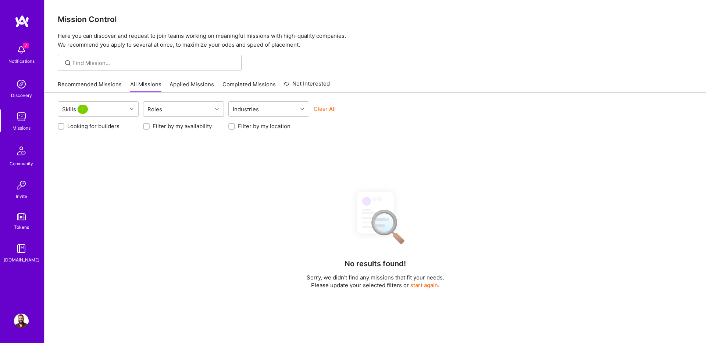
scroll to position [125, 0]
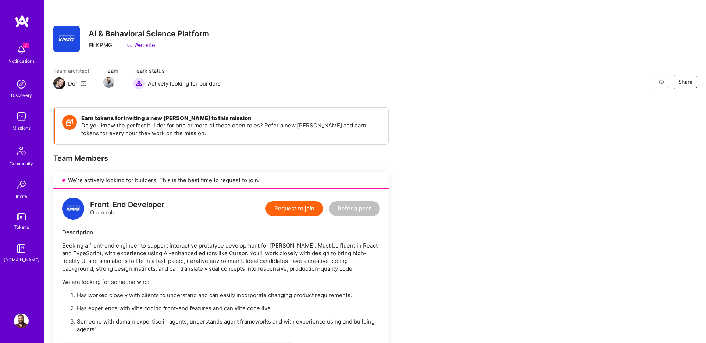
click at [104, 49] on div "KPMG" at bounding box center [101, 45] width 24 height 8
copy div "KPMG"
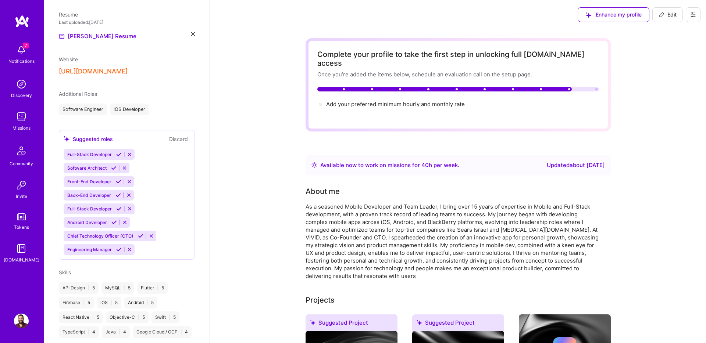
scroll to position [290, 0]
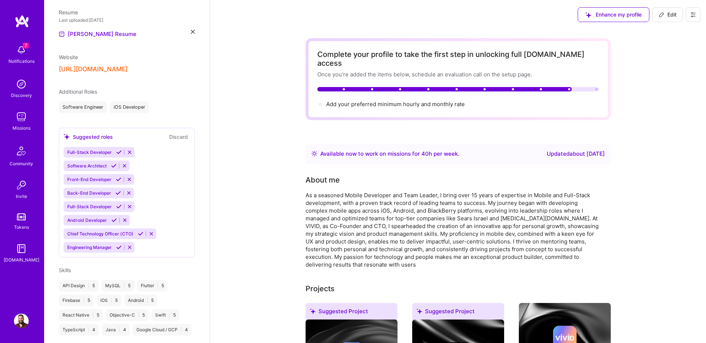
click at [666, 13] on span "Edit" at bounding box center [668, 14] width 18 height 7
select select "IL"
select select "Right Now"
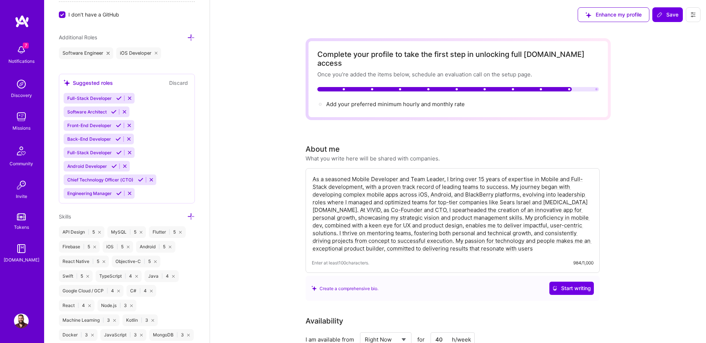
scroll to position [483, 0]
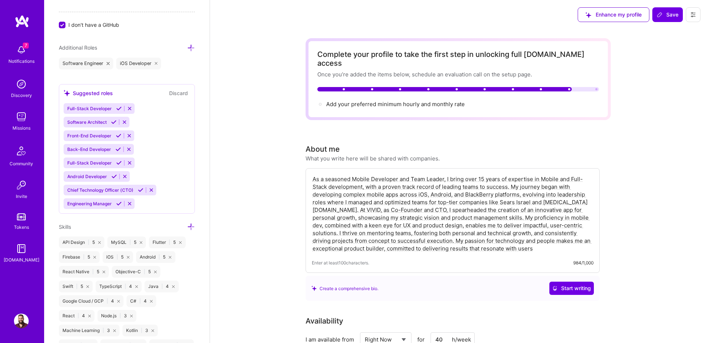
click at [190, 50] on icon at bounding box center [191, 48] width 8 height 8
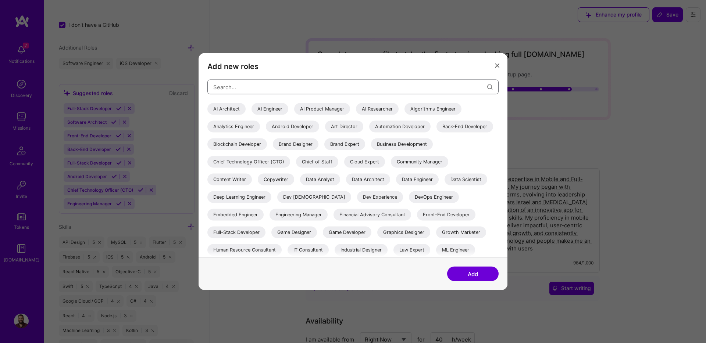
click at [251, 85] on input "modal" at bounding box center [350, 87] width 274 height 19
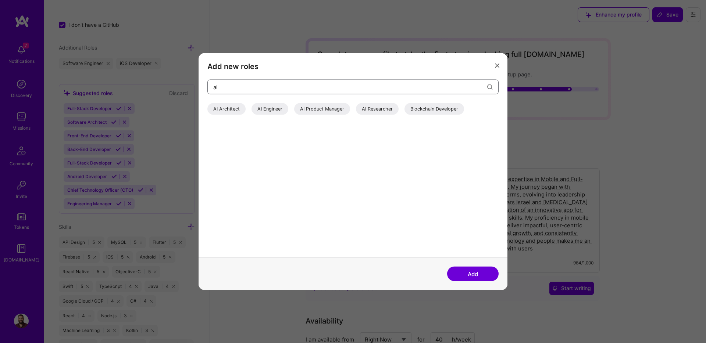
type input "ai"
click at [265, 109] on div "AI Engineer" at bounding box center [270, 109] width 37 height 12
click at [461, 269] on button "Add" at bounding box center [472, 274] width 51 height 15
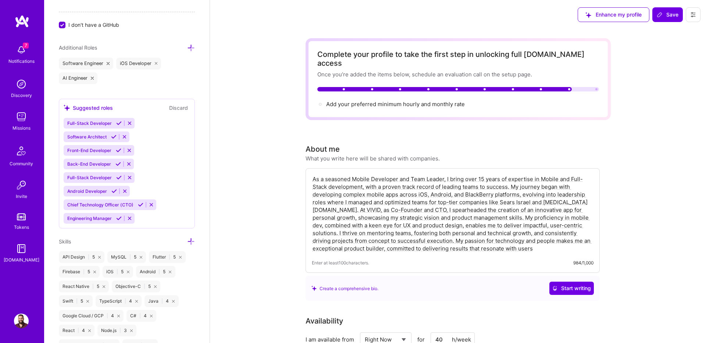
click at [190, 244] on icon at bounding box center [191, 242] width 8 height 8
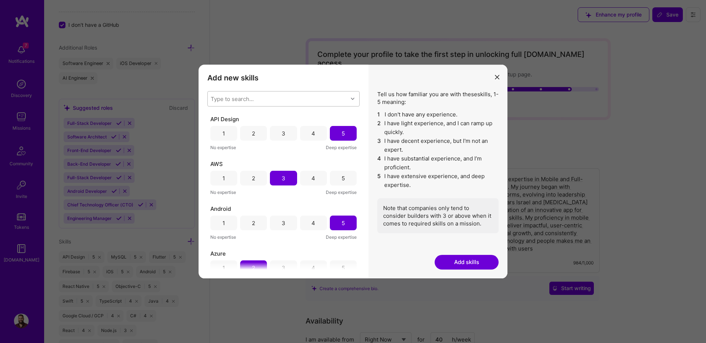
click at [233, 97] on div "Type to search..." at bounding box center [232, 99] width 43 height 8
type input "ai"
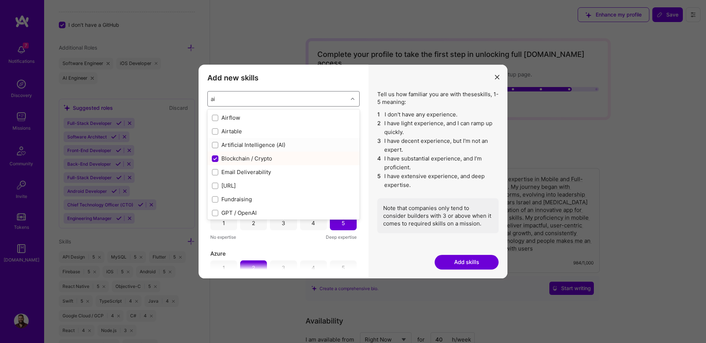
click at [231, 143] on div "Artificial Intelligence (AI)" at bounding box center [283, 145] width 143 height 8
checkbox input "true"
checkbox input "false"
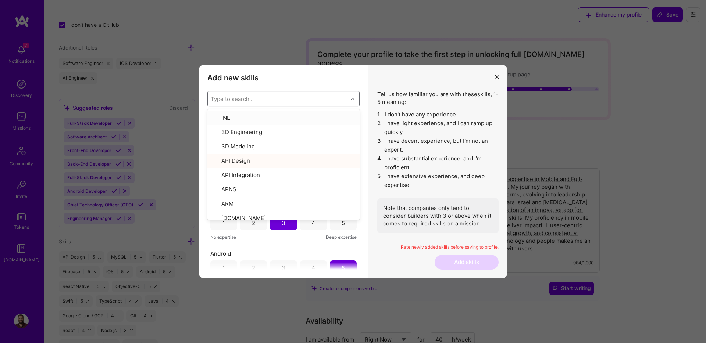
click at [285, 73] on div "Add new skills Tell us how familiar you are with given skills, using between 1 …" at bounding box center [284, 172] width 170 height 214
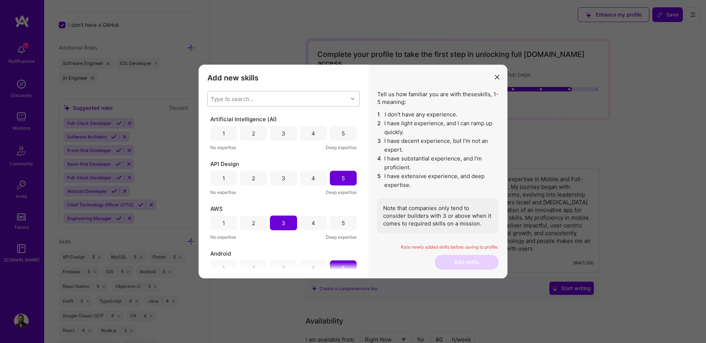
click at [317, 135] on div "4" at bounding box center [313, 133] width 27 height 15
click at [342, 133] on div "5" at bounding box center [343, 134] width 3 height 8
click at [453, 263] on button "Add skills" at bounding box center [467, 262] width 64 height 15
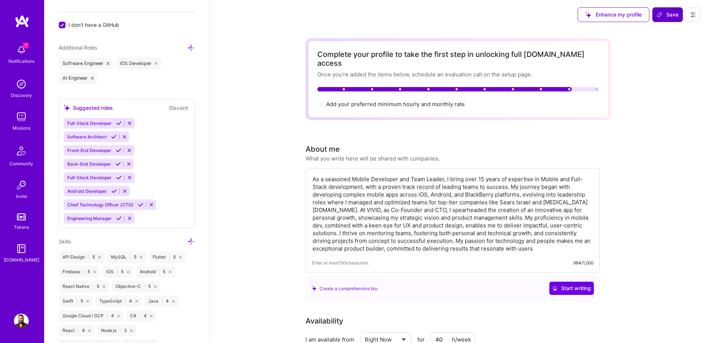
click at [670, 17] on span "Save" at bounding box center [668, 14] width 22 height 7
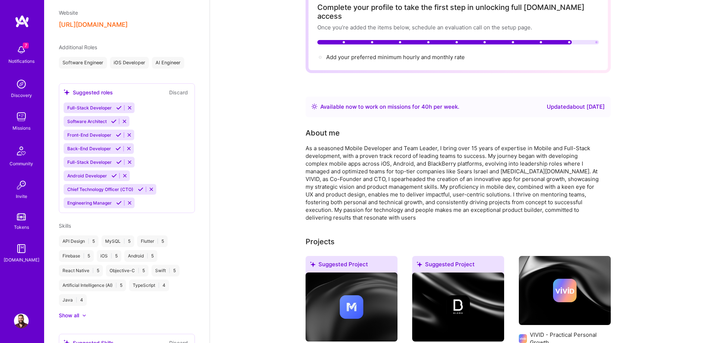
scroll to position [0, 0]
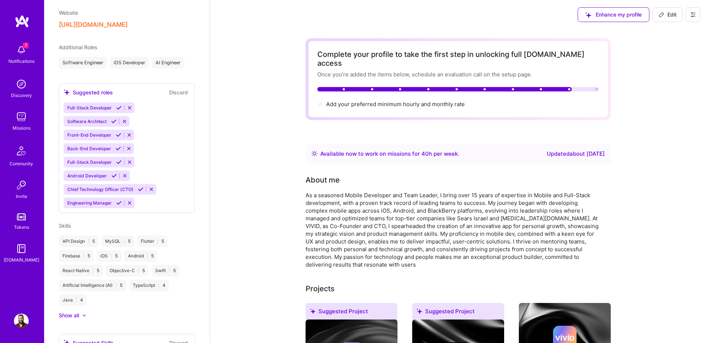
click at [377, 150] on div "Available now to work on missions for 40 h per week ." at bounding box center [389, 154] width 139 height 9
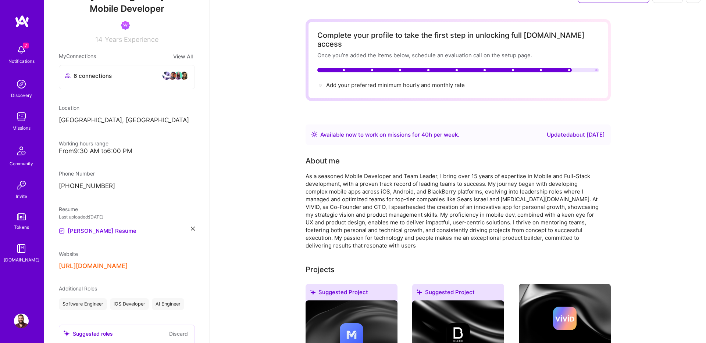
scroll to position [93, 0]
click at [374, 131] on div "Available now to work on missions for 40 h per week ." at bounding box center [389, 135] width 139 height 9
click at [386, 82] on span "Add your preferred minimum hourly and monthly rate →" at bounding box center [398, 85] width 145 height 7
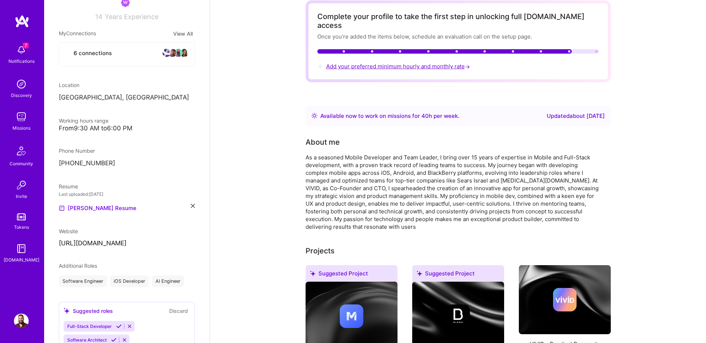
select select "IL"
select select "Right Now"
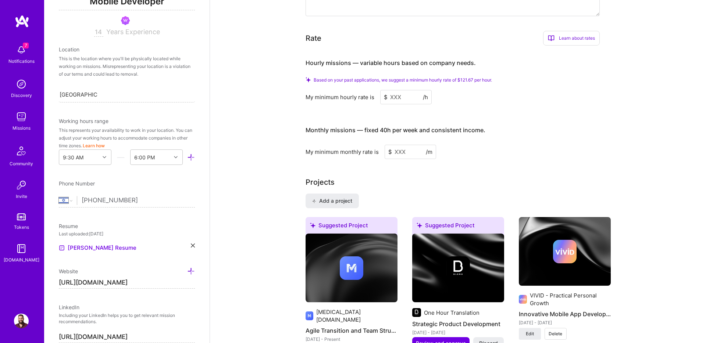
scroll to position [445, 0]
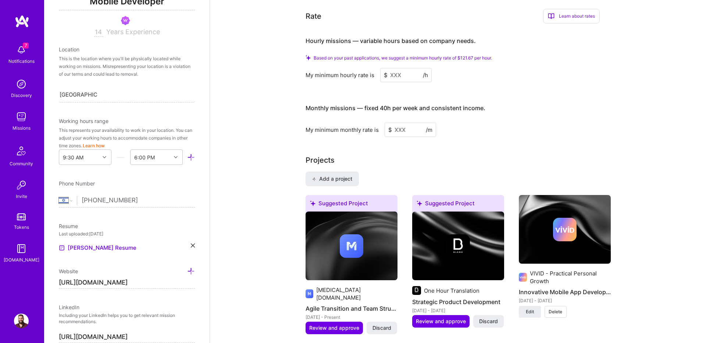
click at [395, 68] on input at bounding box center [405, 75] width 51 height 14
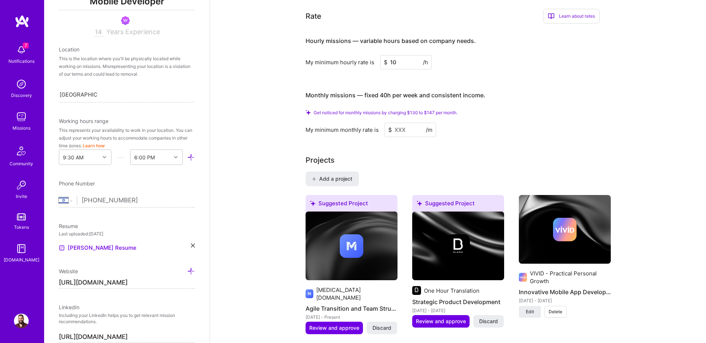
type input "100"
type input "120"
click at [403, 123] on input at bounding box center [410, 130] width 51 height 14
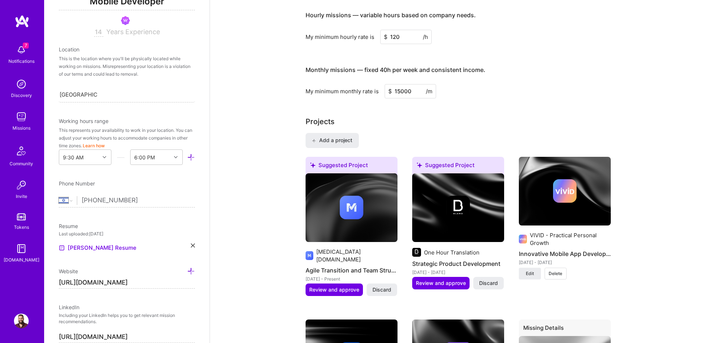
type input "15000"
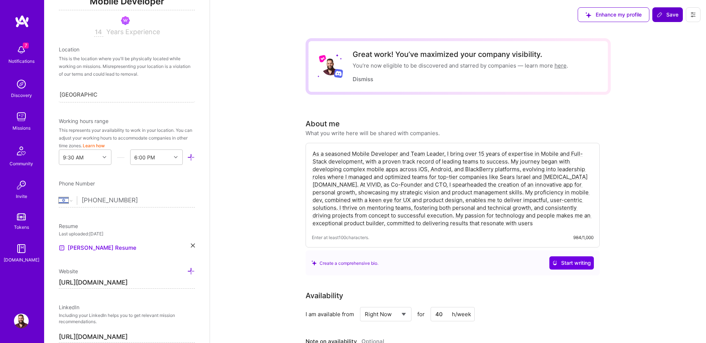
click at [670, 12] on span "Save" at bounding box center [668, 14] width 22 height 7
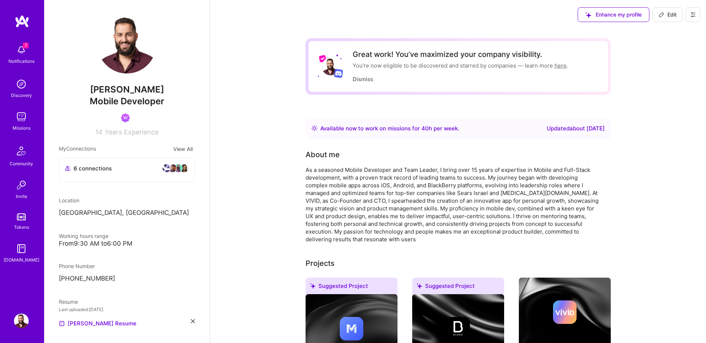
click at [100, 133] on span "14" at bounding box center [98, 132] width 7 height 8
click at [664, 13] on span "Edit" at bounding box center [668, 14] width 18 height 7
select select "IL"
select select "Right Now"
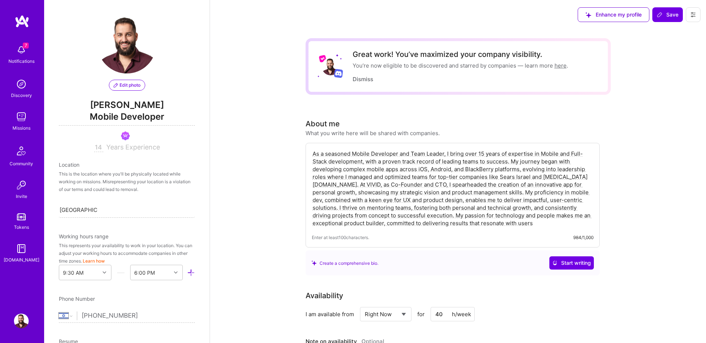
click at [99, 146] on input "14" at bounding box center [98, 147] width 9 height 9
click at [101, 146] on input "14" at bounding box center [98, 147] width 9 height 9
type input "15"
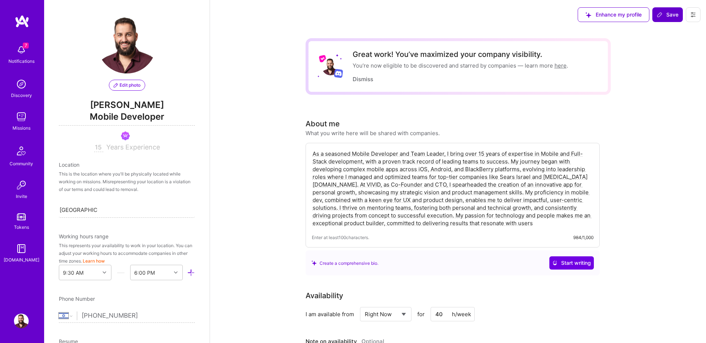
click at [659, 14] on icon at bounding box center [660, 15] width 6 height 6
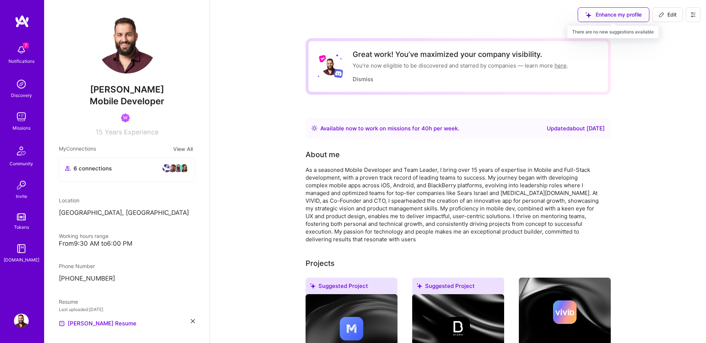
click at [609, 11] on div "Enhance my profile" at bounding box center [614, 14] width 72 height 15
click at [598, 15] on div "Enhance my profile" at bounding box center [614, 14] width 72 height 15
click at [677, 14] on button "Edit" at bounding box center [667, 14] width 31 height 15
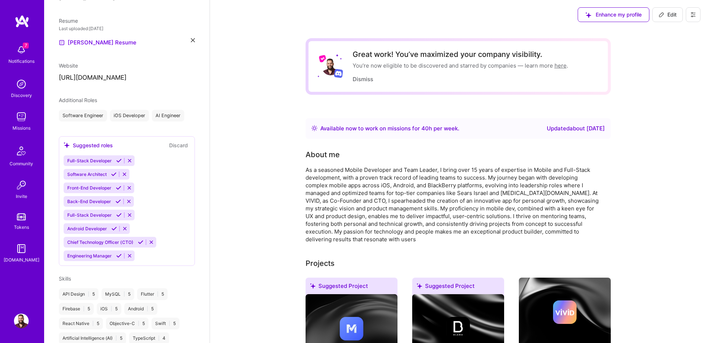
select select "IL"
select select "Right Now"
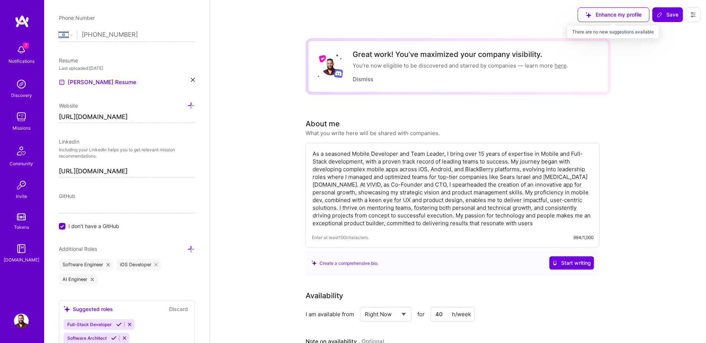
click at [604, 20] on div "Enhance my profile" at bounding box center [614, 14] width 72 height 15
click at [693, 12] on icon at bounding box center [693, 15] width 6 height 6
click at [695, 16] on icon at bounding box center [693, 15] width 6 height 6
click at [676, 48] on button "Payment method" at bounding box center [672, 50] width 55 height 19
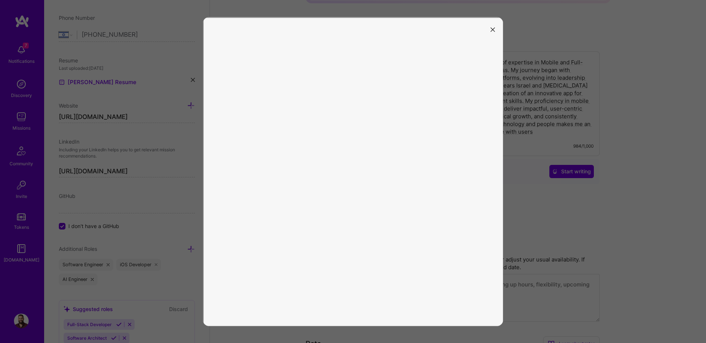
scroll to position [94, 0]
click at [494, 27] on icon "modal" at bounding box center [493, 29] width 4 height 4
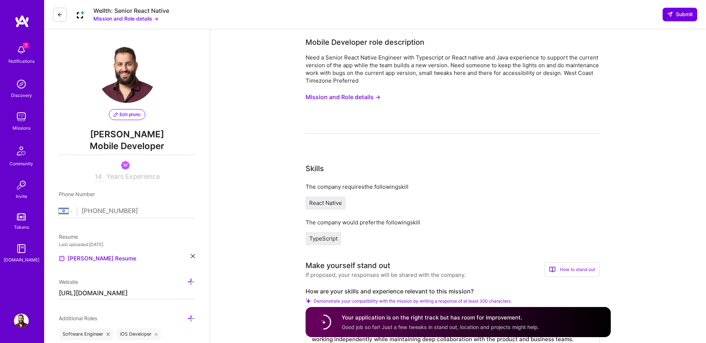
select select "IL"
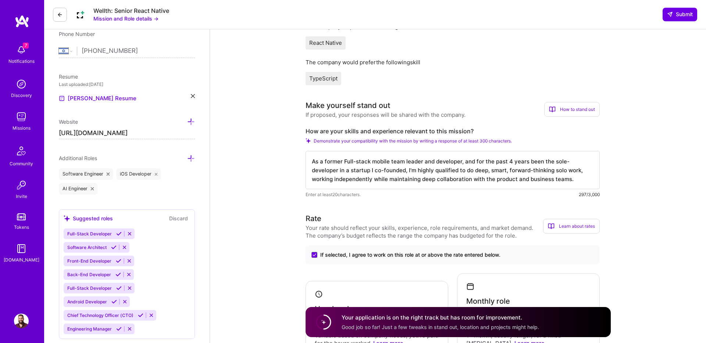
scroll to position [160, 0]
click at [316, 79] on span "TypeScript" at bounding box center [323, 79] width 28 height 7
copy span "TypeScript"
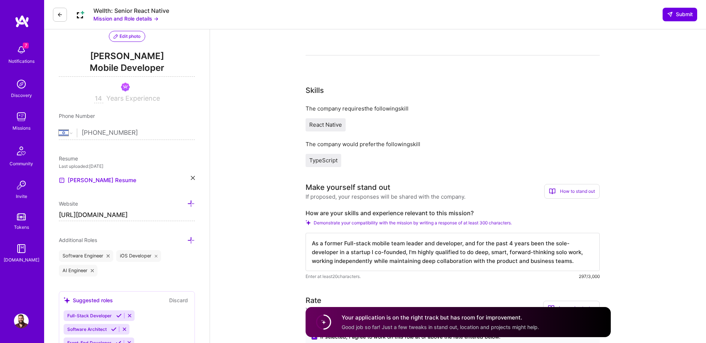
scroll to position [74, 0]
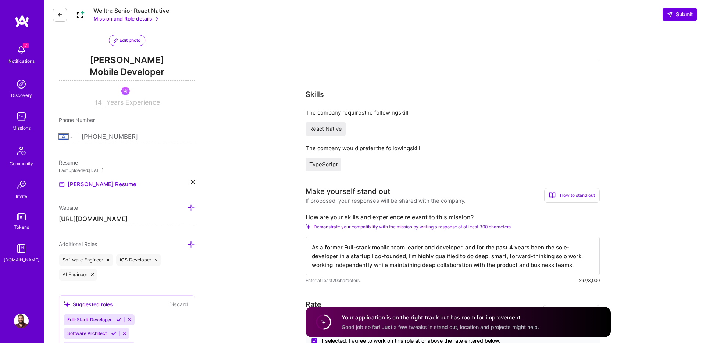
click at [314, 130] on span "React Native" at bounding box center [325, 128] width 33 height 7
drag, startPoint x: 314, startPoint y: 130, endPoint x: 335, endPoint y: 130, distance: 21.0
click at [335, 130] on span "React Native" at bounding box center [325, 128] width 33 height 7
copy span "React Native"
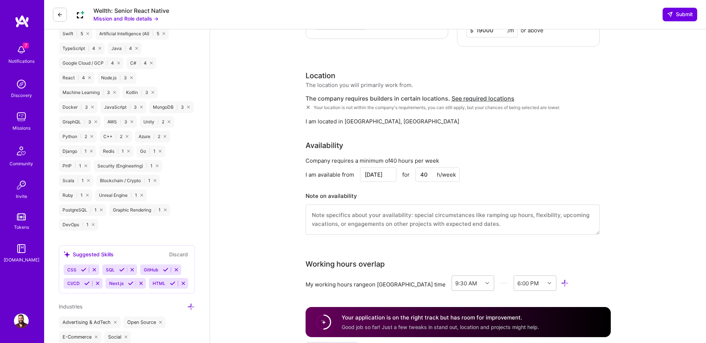
scroll to position [539, 0]
click at [365, 105] on span "Your location is not within the company's requirements, you can still apply, bu…" at bounding box center [437, 108] width 246 height 6
click at [474, 95] on span "See required locations" at bounding box center [483, 98] width 63 height 7
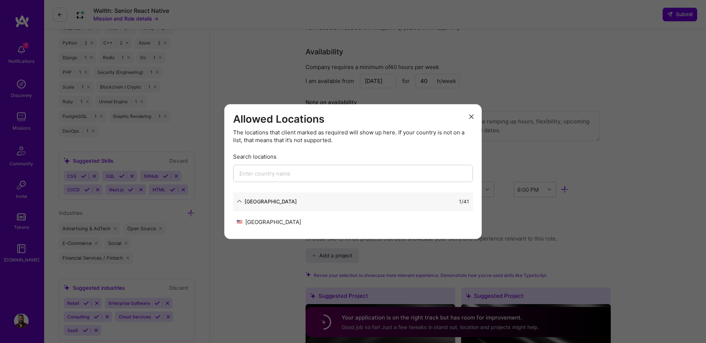
scroll to position [636, 0]
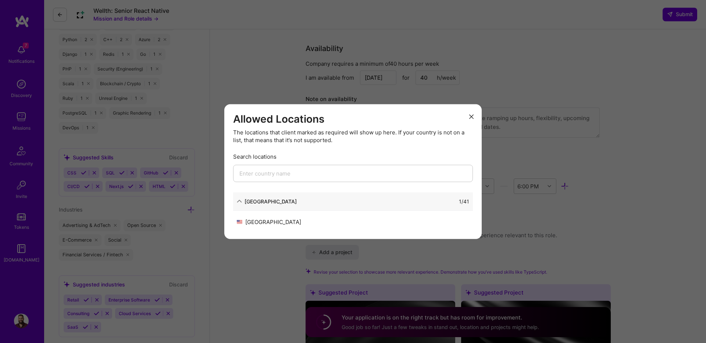
click at [467, 117] on button "modal" at bounding box center [471, 116] width 9 height 12
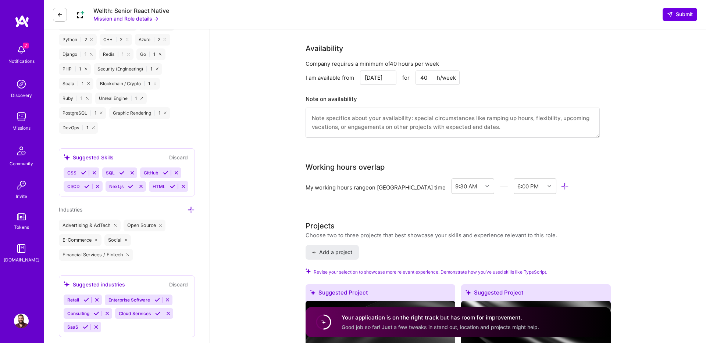
click at [467, 117] on textarea at bounding box center [453, 123] width 294 height 30
click at [691, 10] on button "Submit" at bounding box center [680, 14] width 35 height 13
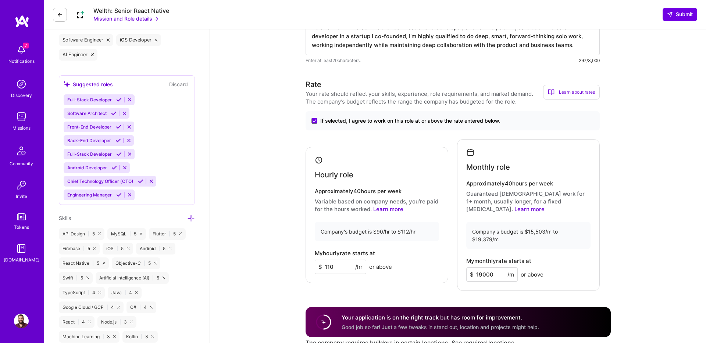
scroll to position [0, 0]
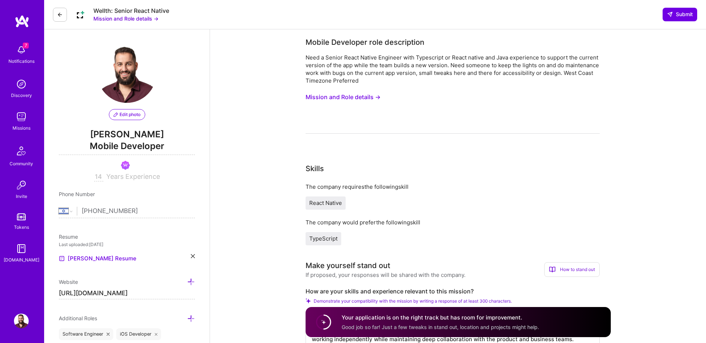
click at [100, 176] on input "14" at bounding box center [98, 177] width 9 height 9
type input "15"
click at [671, 15] on icon at bounding box center [670, 14] width 6 height 6
